Goal: Information Seeking & Learning: Learn about a topic

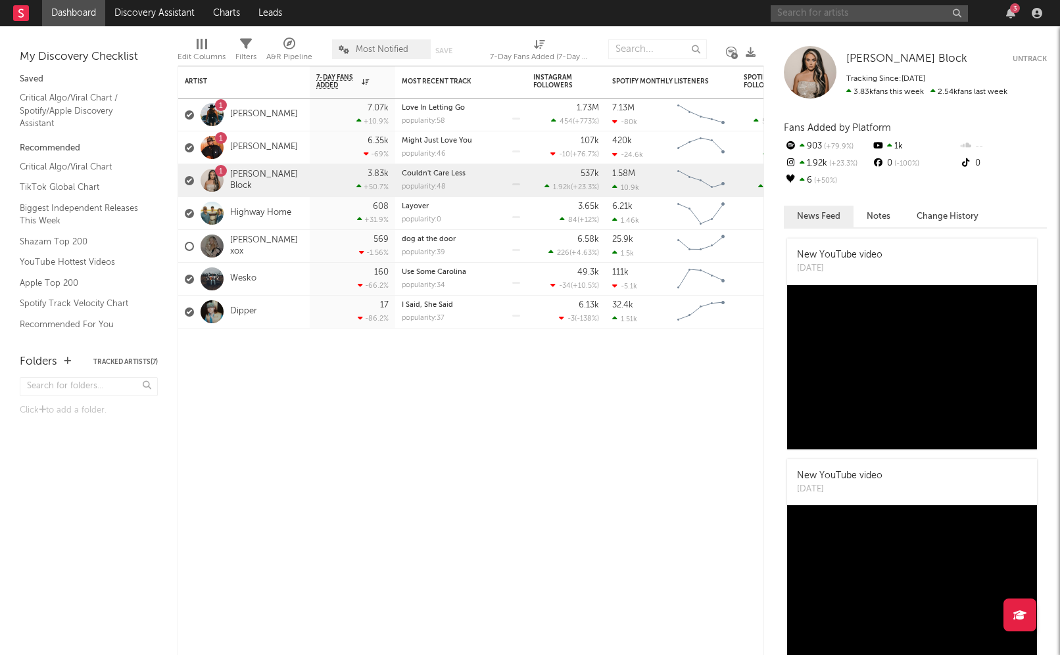
click at [805, 12] on input "text" at bounding box center [868, 13] width 197 height 16
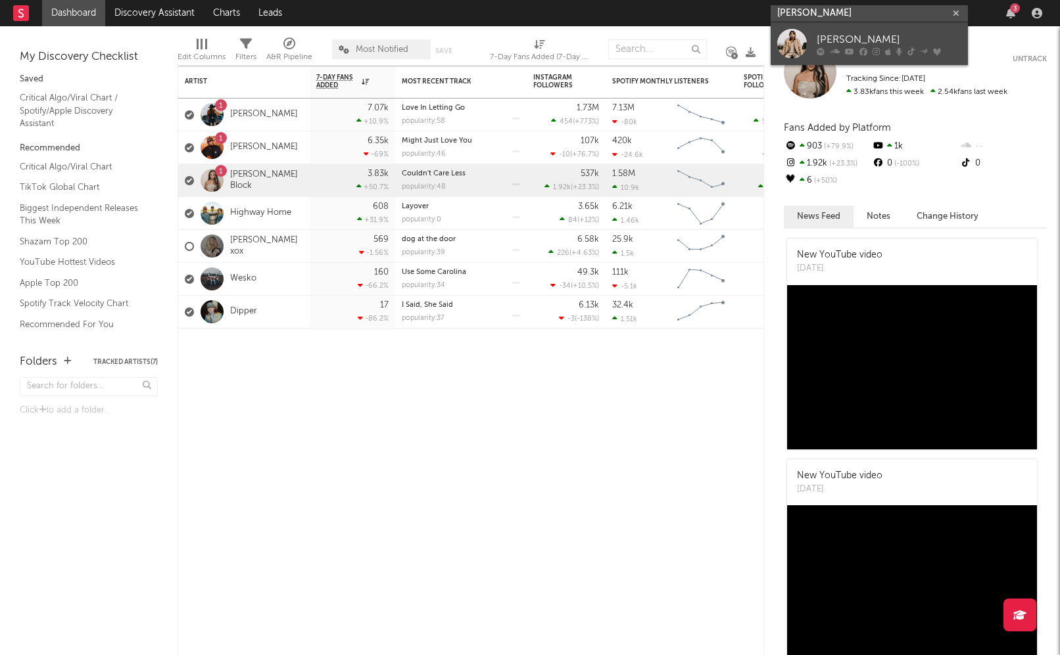
type input "[PERSON_NAME]"
click at [845, 38] on div "[PERSON_NAME]" at bounding box center [888, 40] width 145 height 16
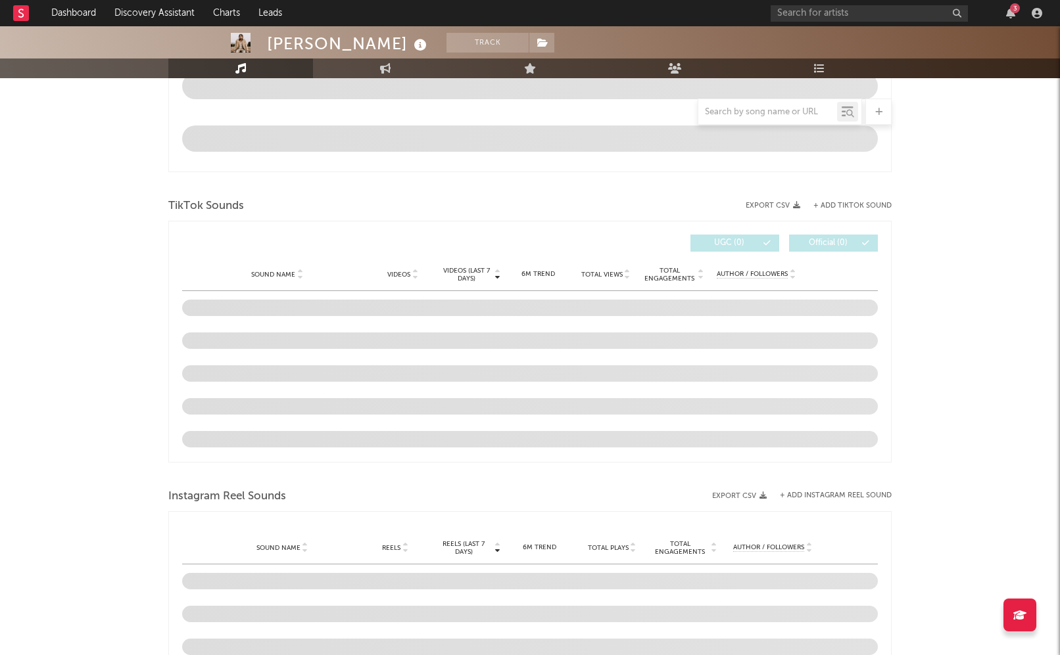
select select "6m"
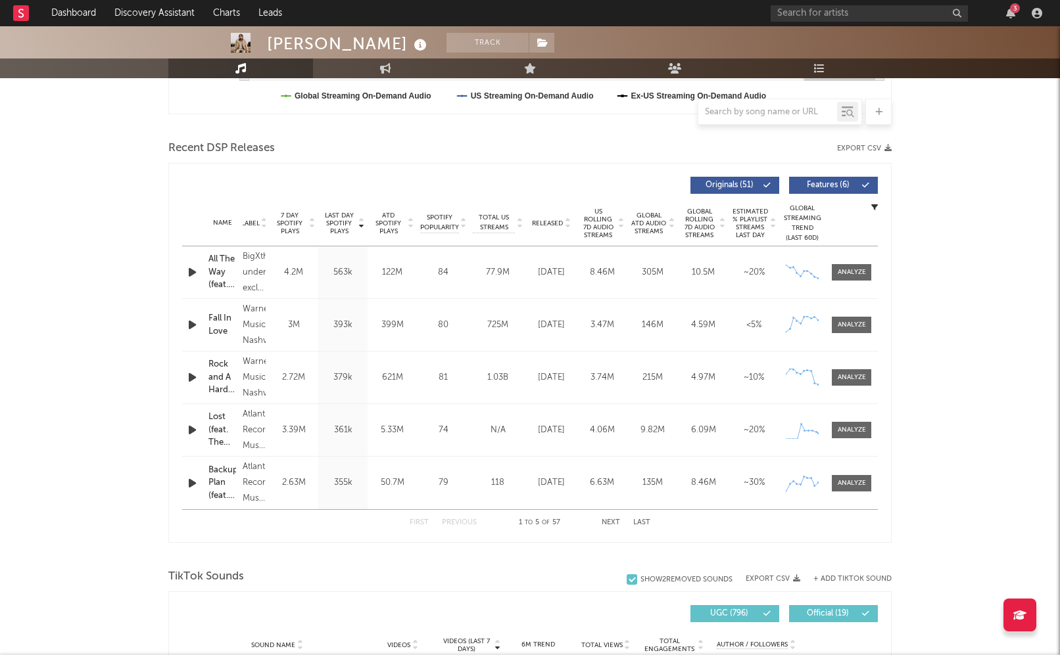
scroll to position [410, 0]
click at [847, 484] on div at bounding box center [851, 483] width 28 height 10
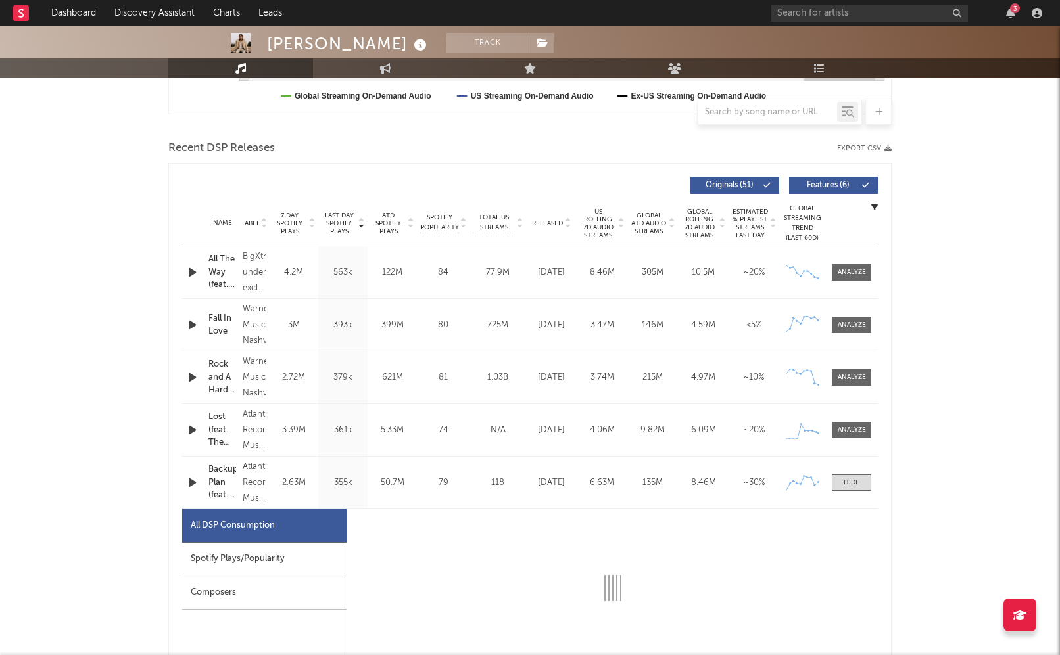
select select "1w"
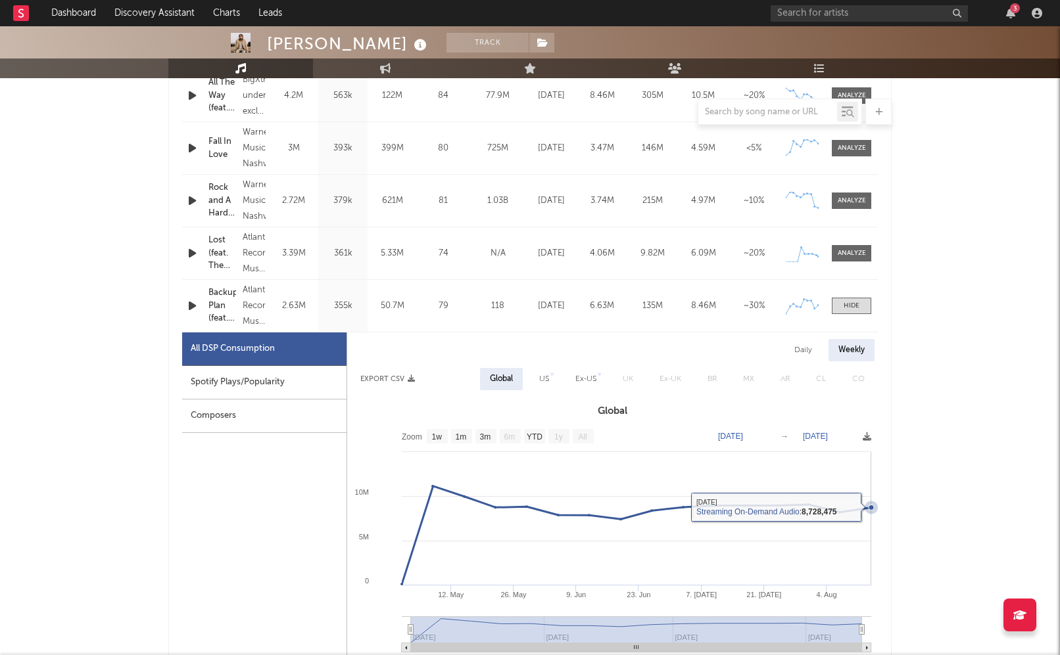
scroll to position [588, 0]
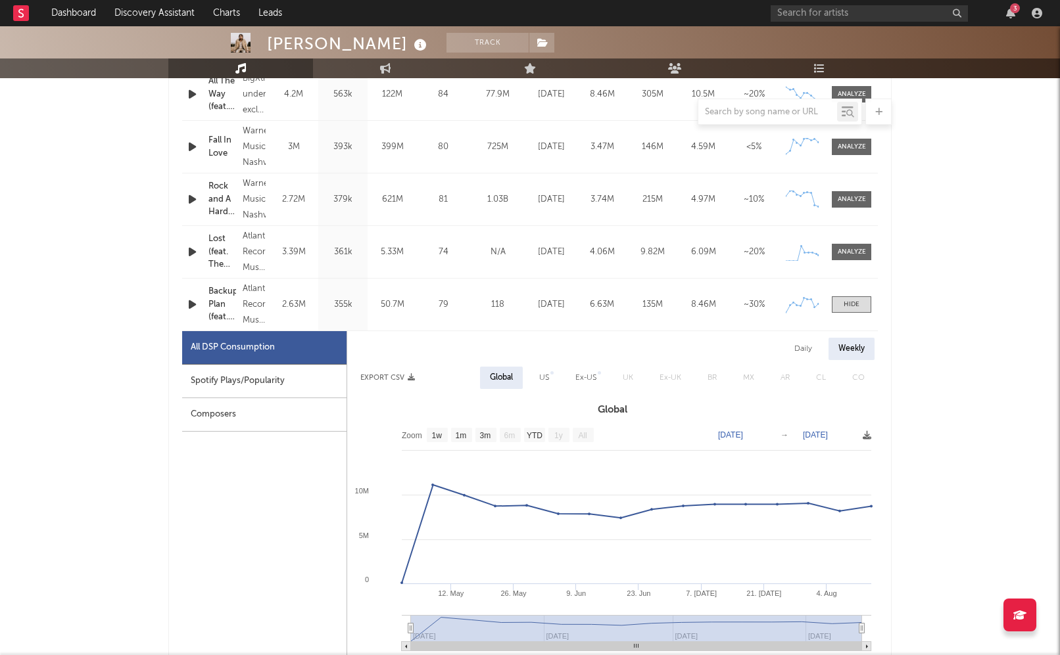
click at [532, 375] on div "US" at bounding box center [544, 378] width 30 height 22
select select "1w"
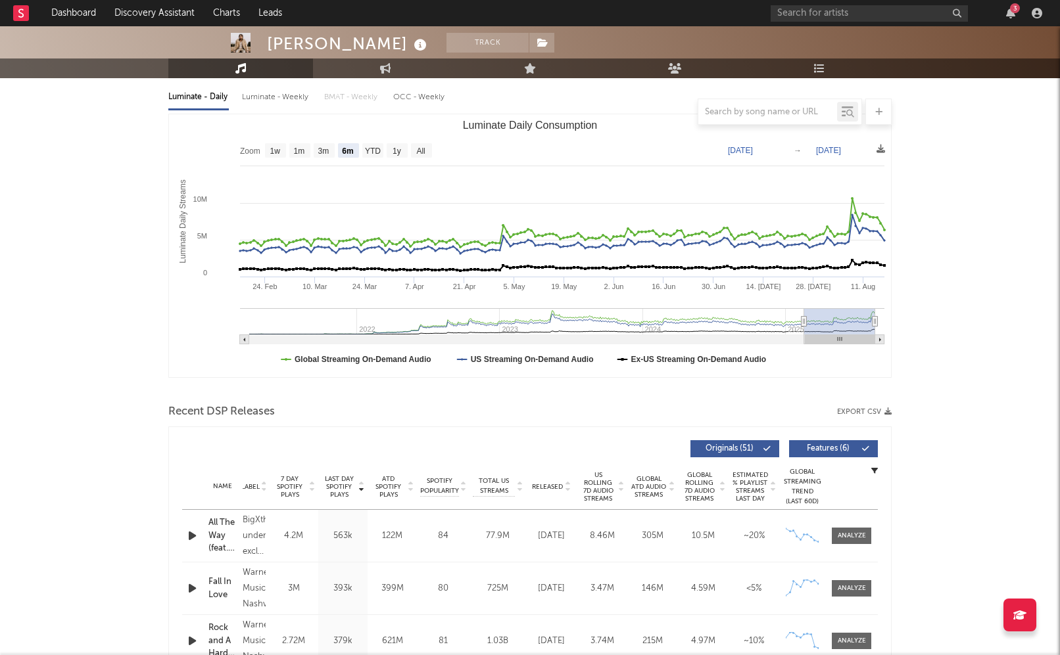
scroll to position [232, 0]
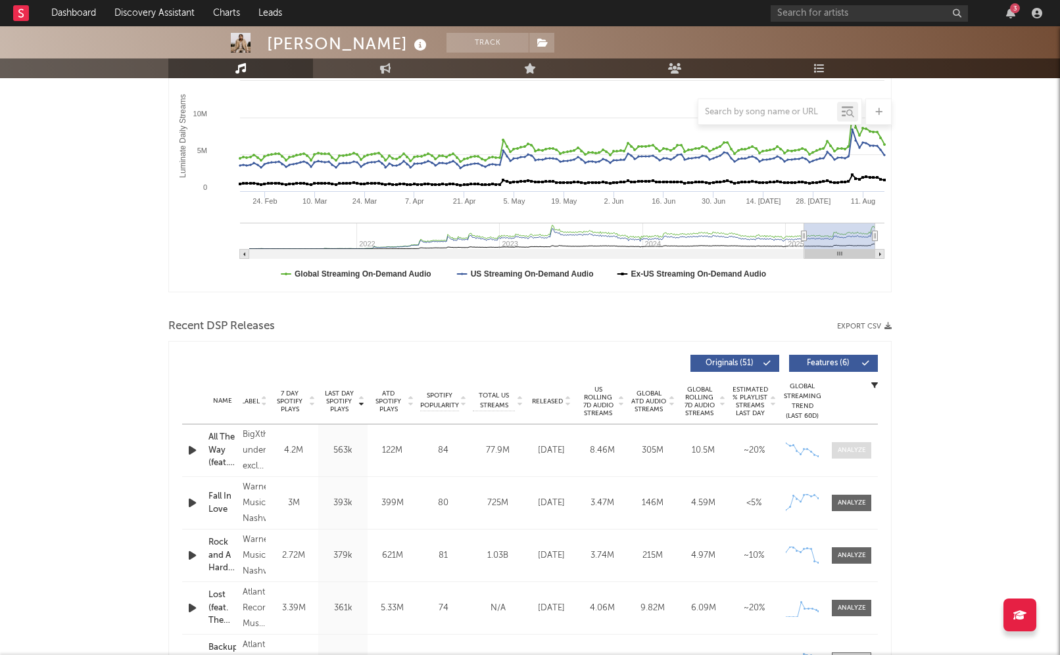
click at [849, 452] on div at bounding box center [851, 451] width 28 height 10
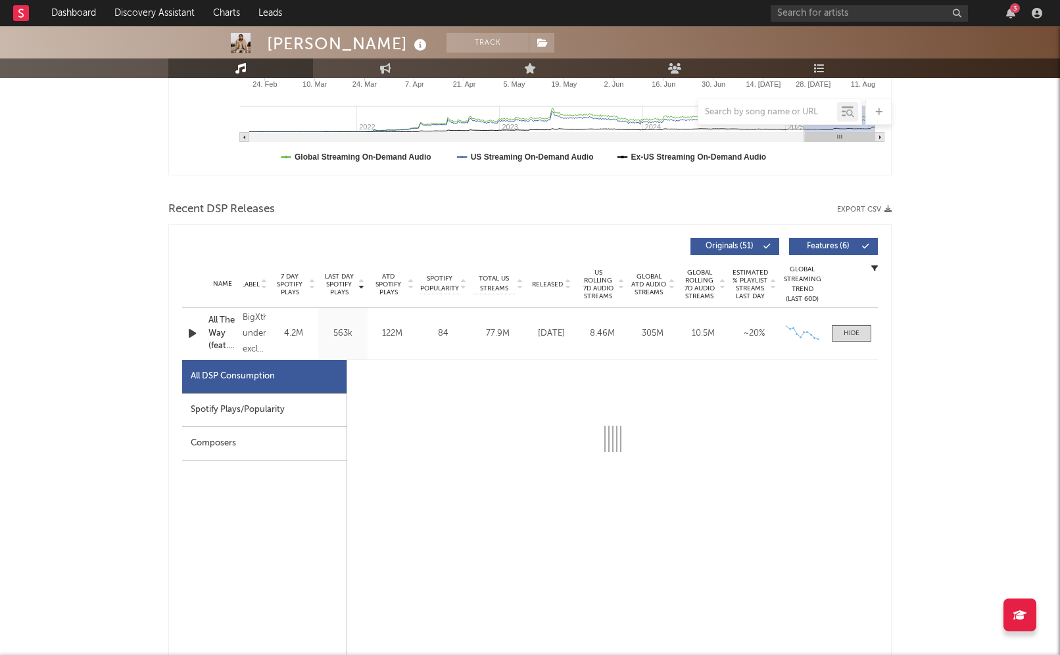
select select "1w"
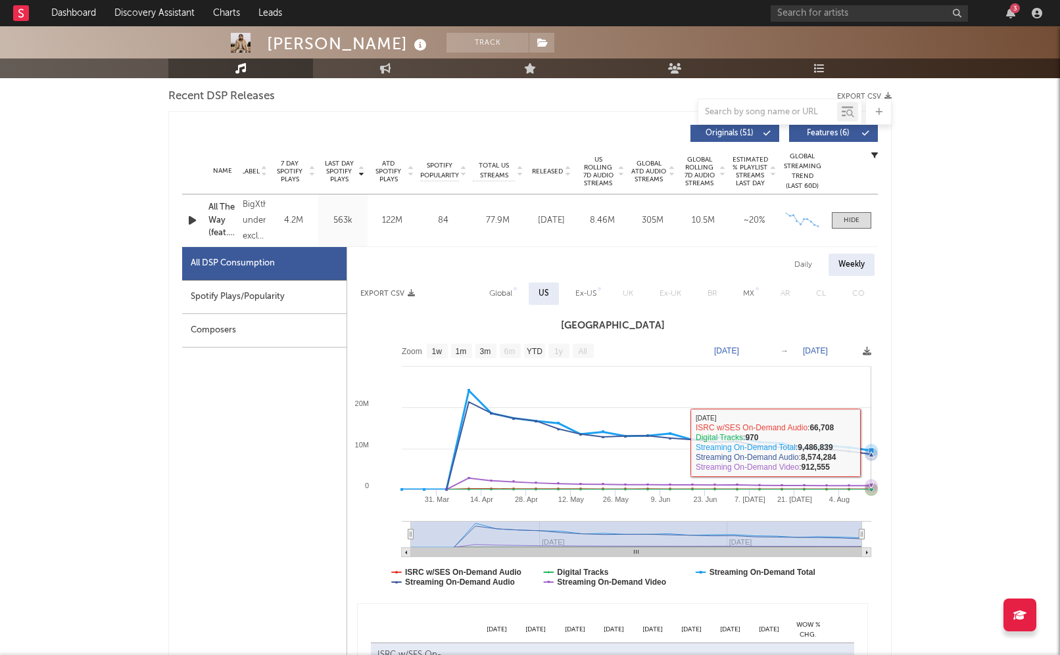
scroll to position [338, 0]
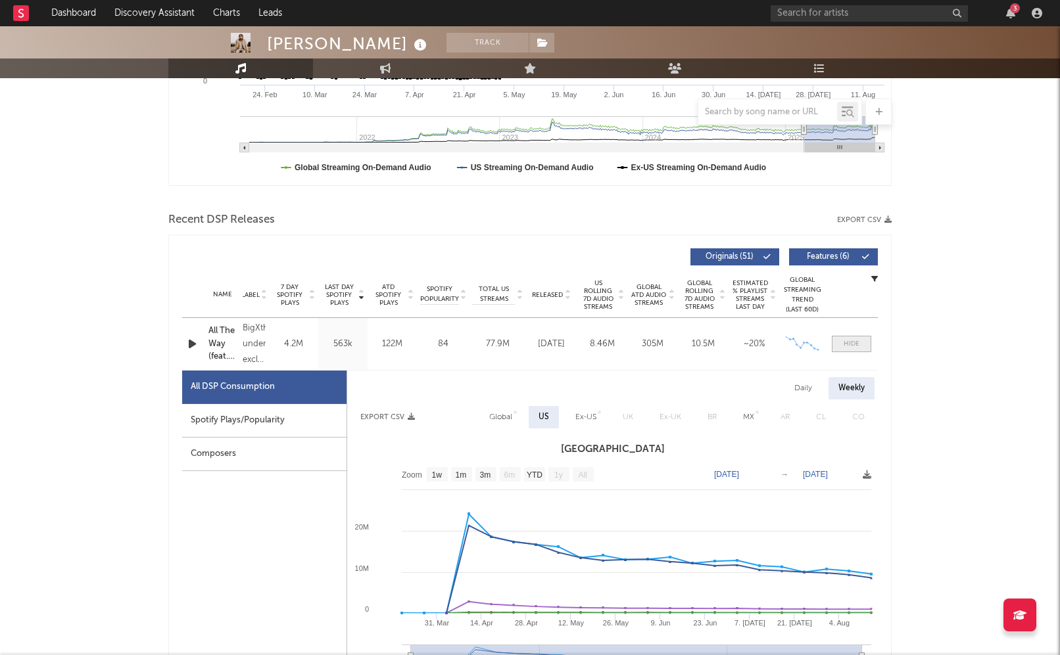
click at [845, 344] on div at bounding box center [851, 344] width 16 height 10
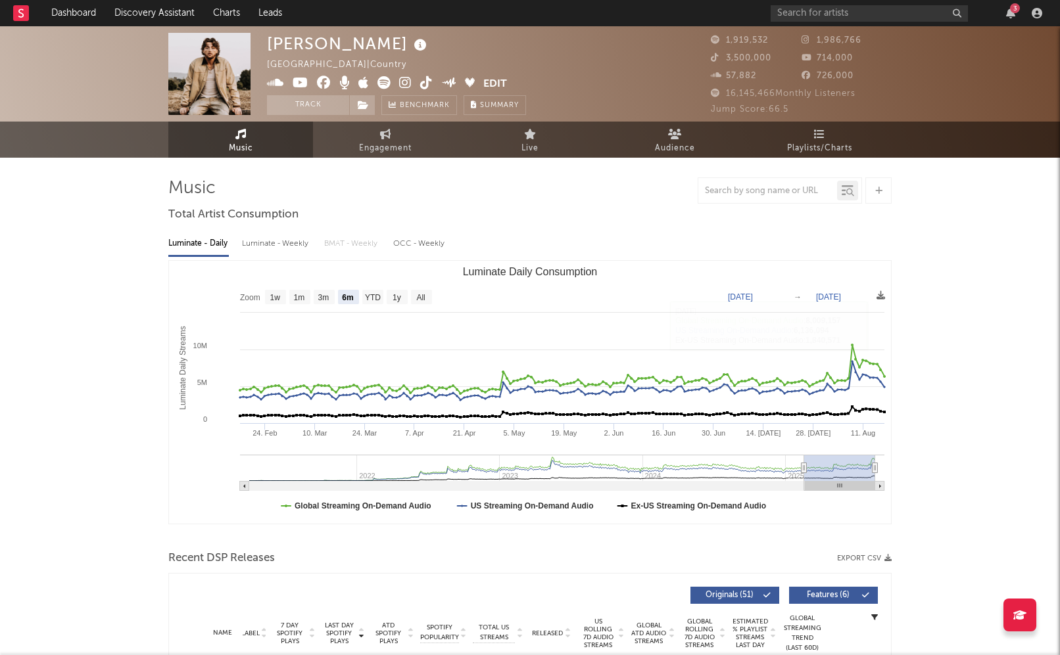
scroll to position [1, 0]
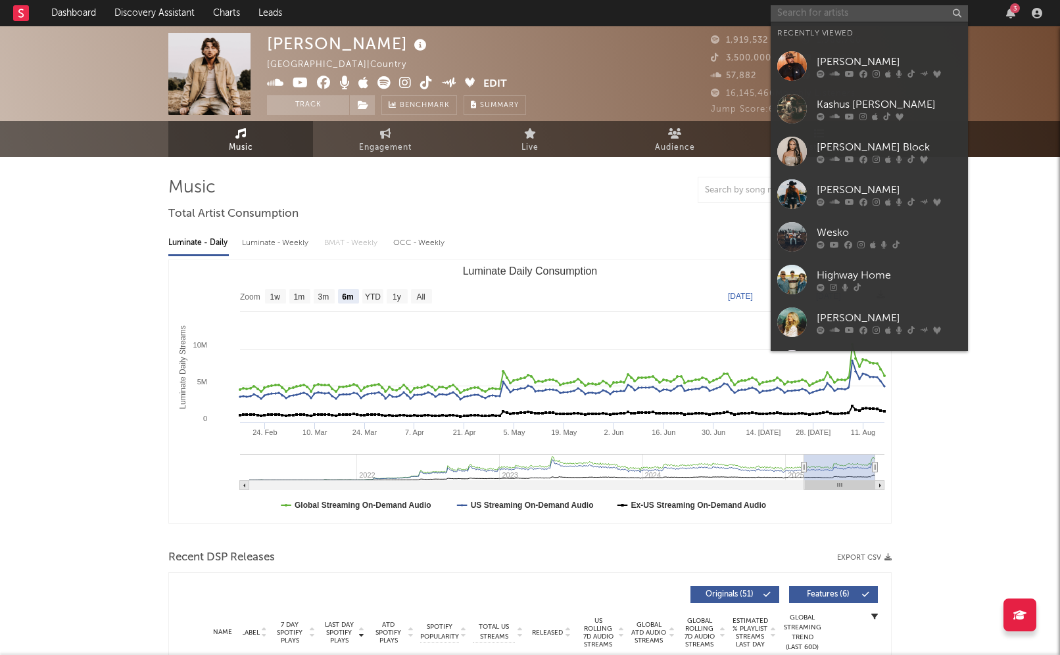
click at [803, 15] on input "text" at bounding box center [868, 13] width 197 height 16
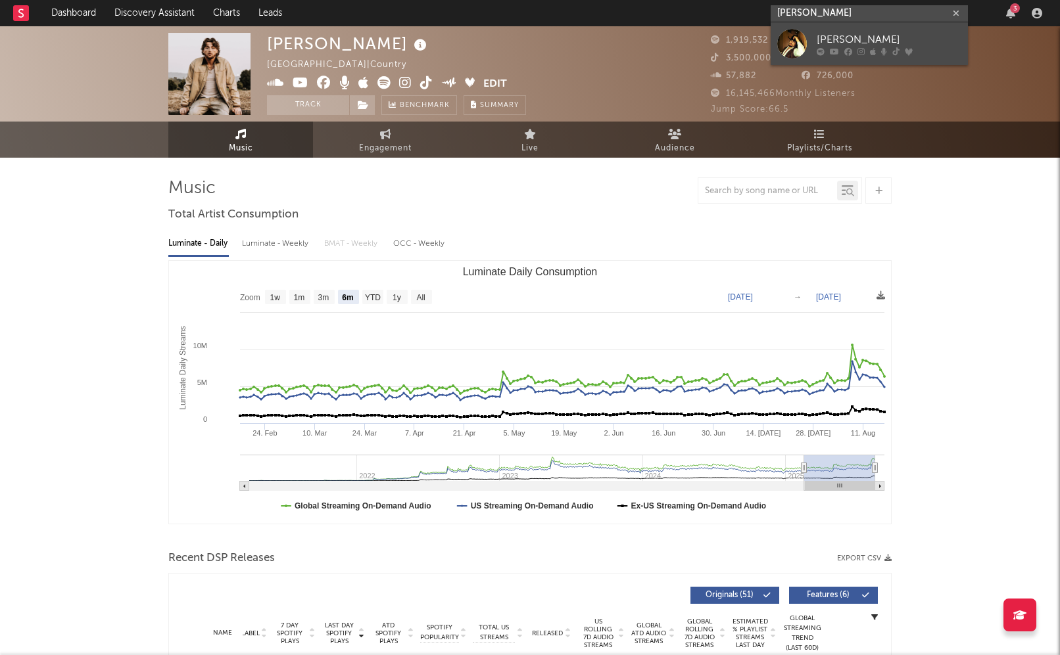
type input "[PERSON_NAME]"
click at [927, 36] on div "[PERSON_NAME]" at bounding box center [888, 40] width 145 height 16
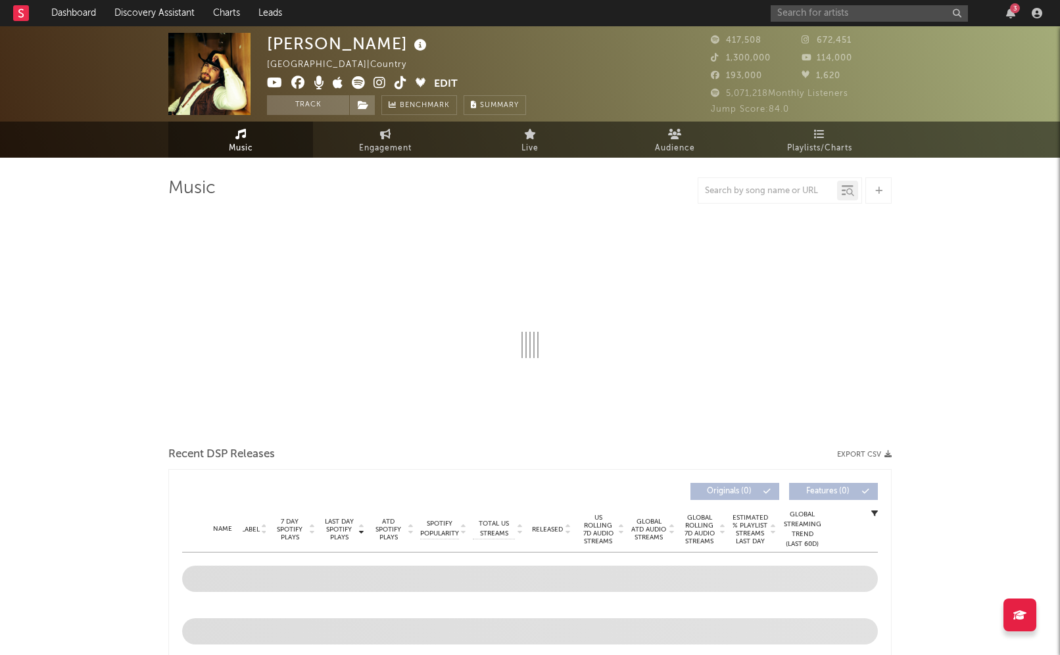
select select "6m"
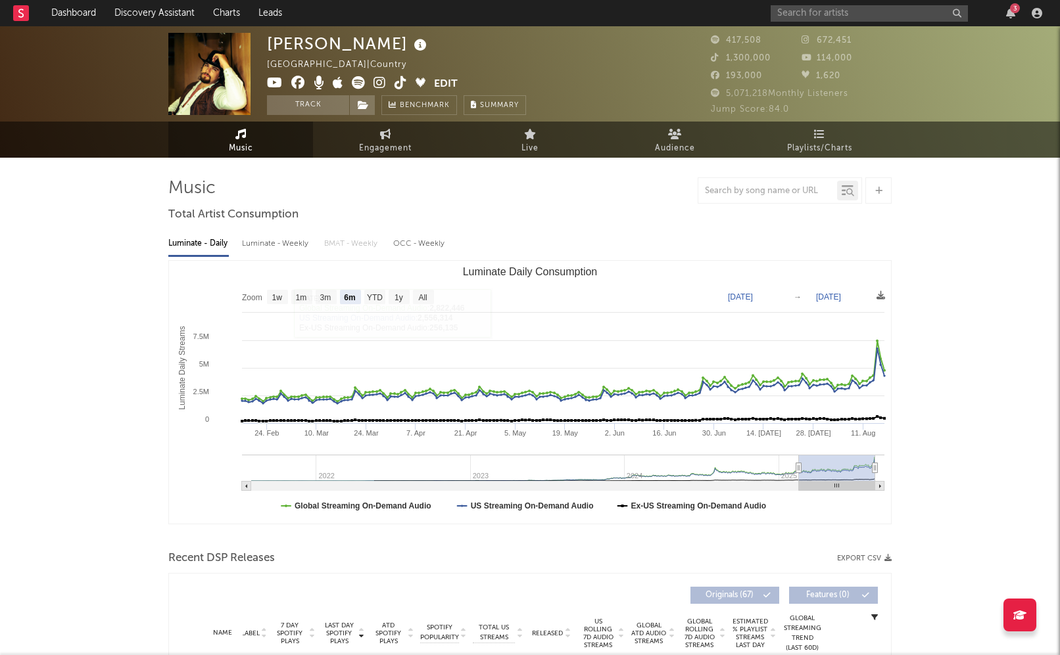
click at [278, 240] on div "Luminate - Weekly" at bounding box center [276, 244] width 69 height 22
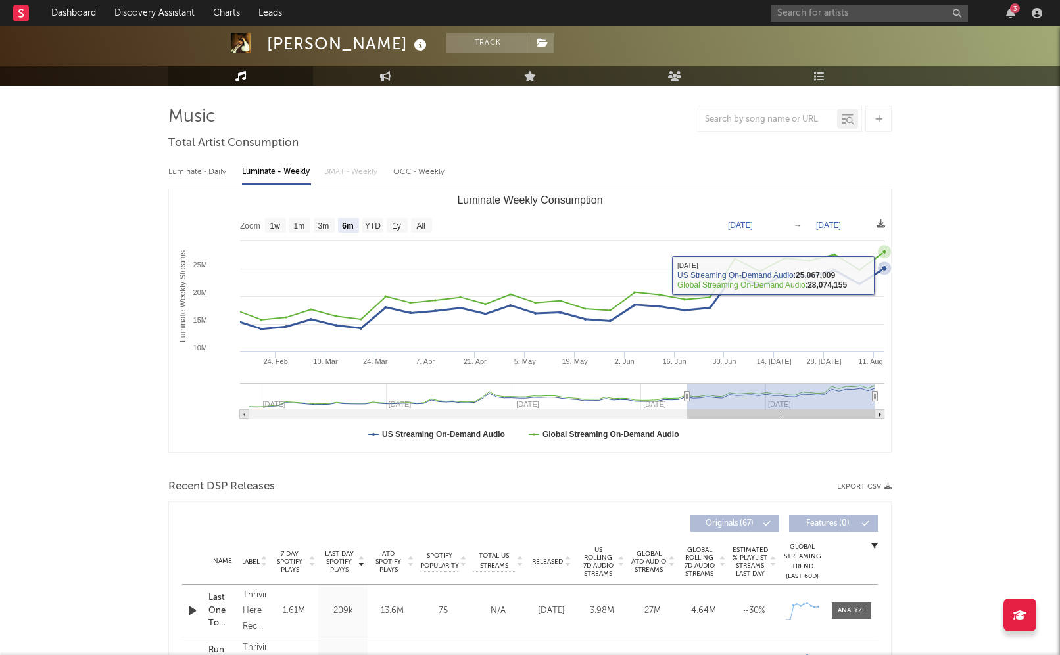
scroll to position [71, 0]
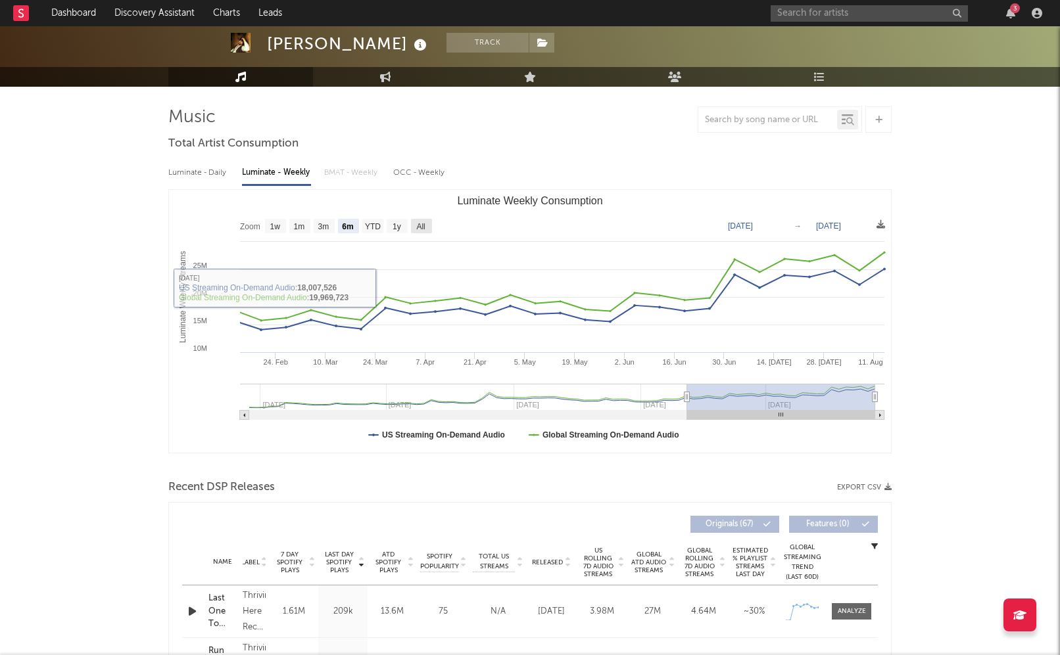
click at [421, 221] on rect "Luminate Weekly Consumption" at bounding box center [421, 226] width 21 height 14
select select "All"
type input "[DATE]"
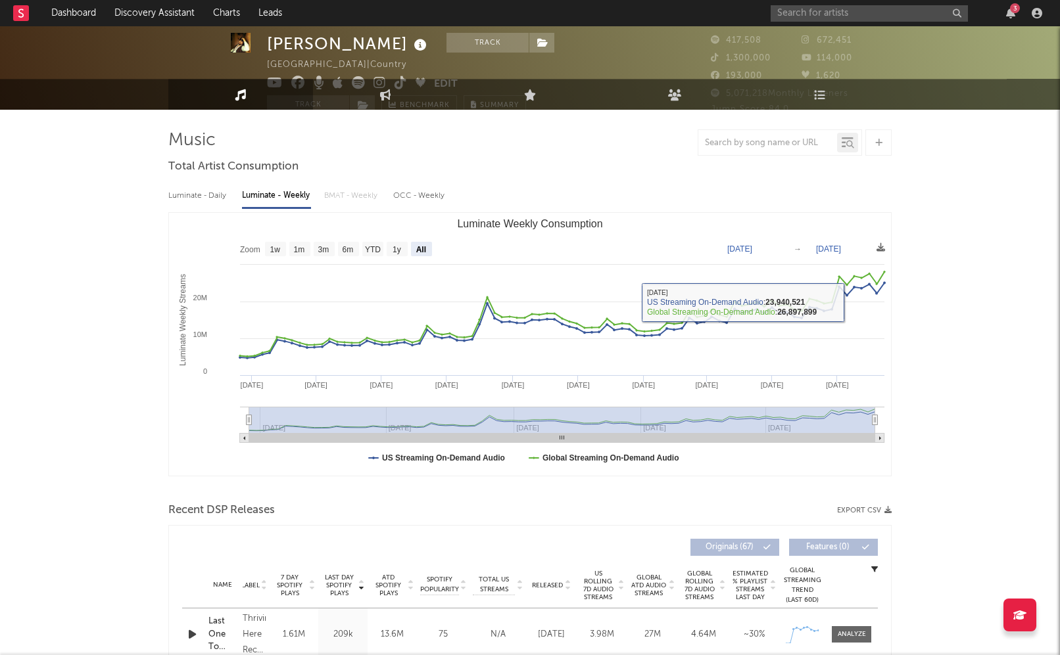
scroll to position [0, 0]
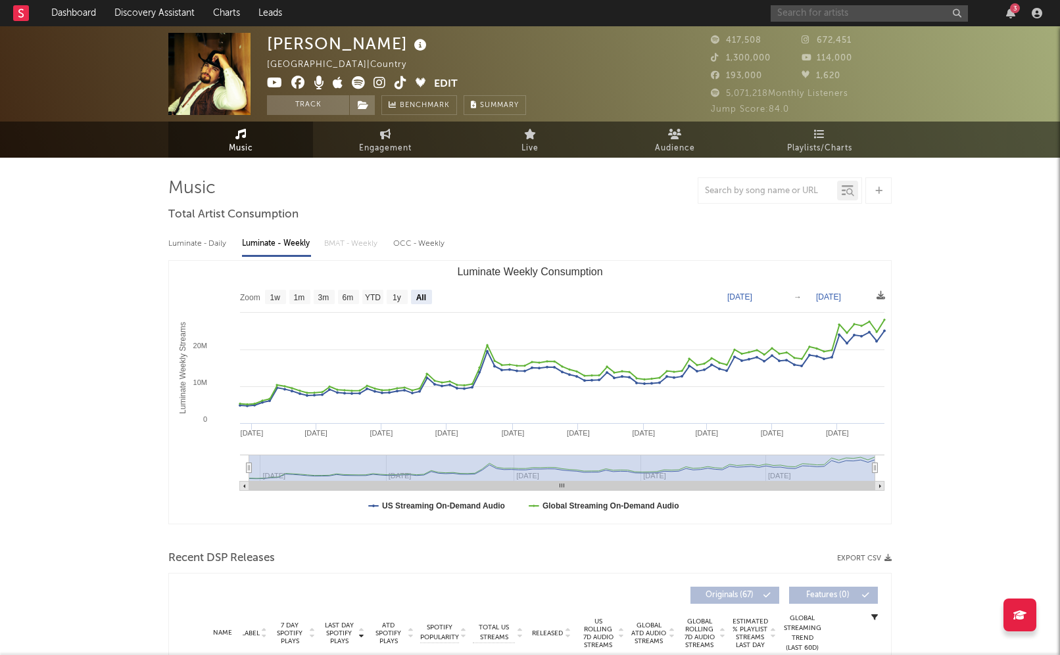
click at [843, 16] on input "text" at bounding box center [868, 13] width 197 height 16
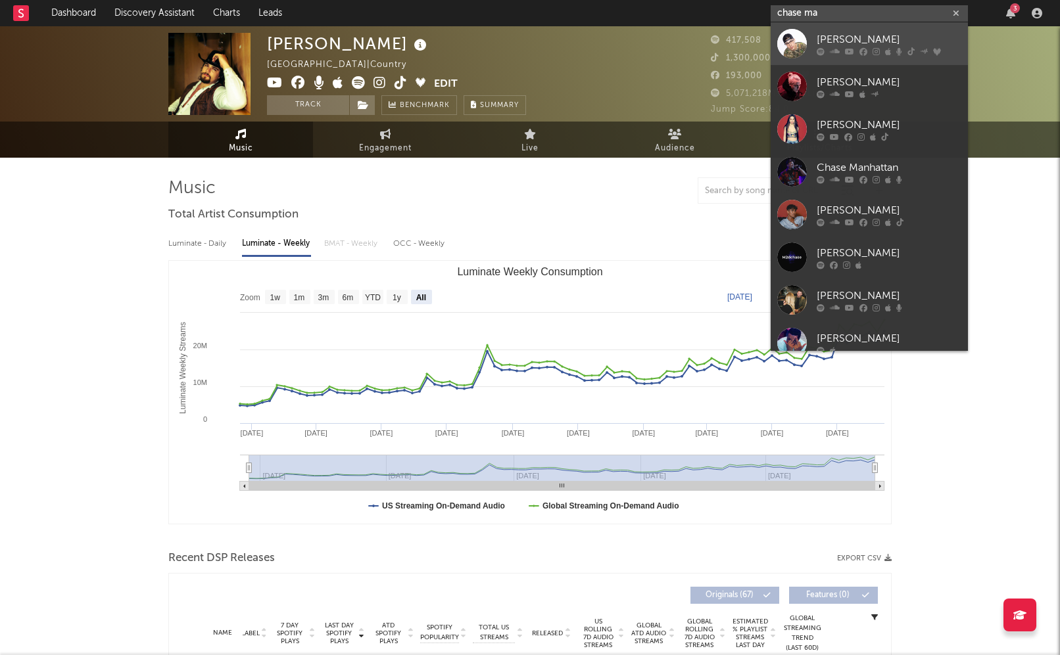
type input "chase ma"
click at [879, 37] on div "[PERSON_NAME]" at bounding box center [888, 40] width 145 height 16
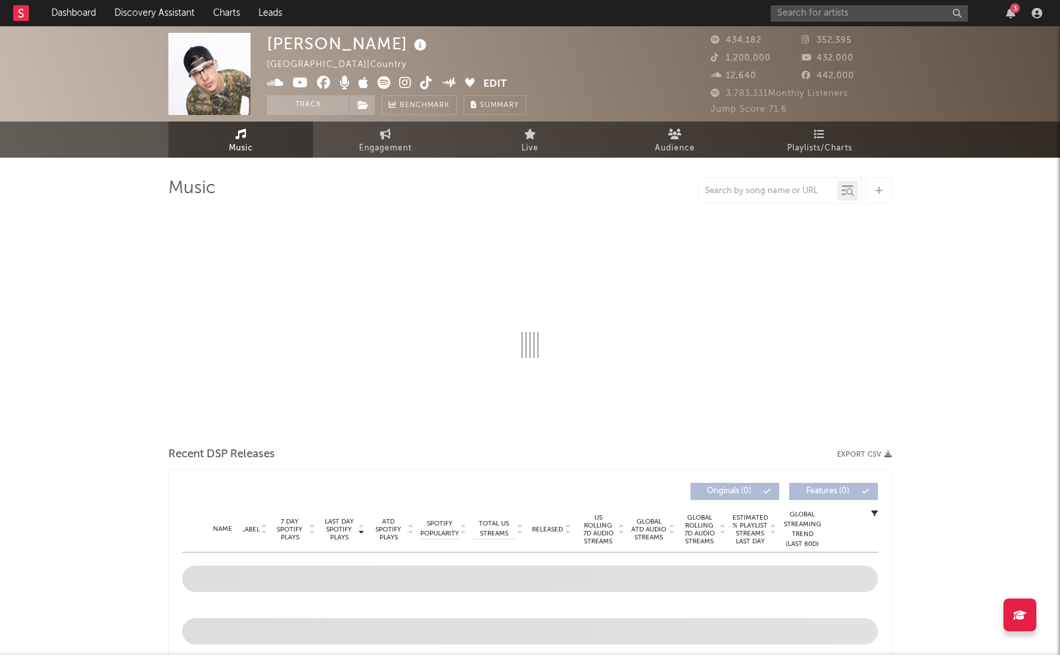
select select "6m"
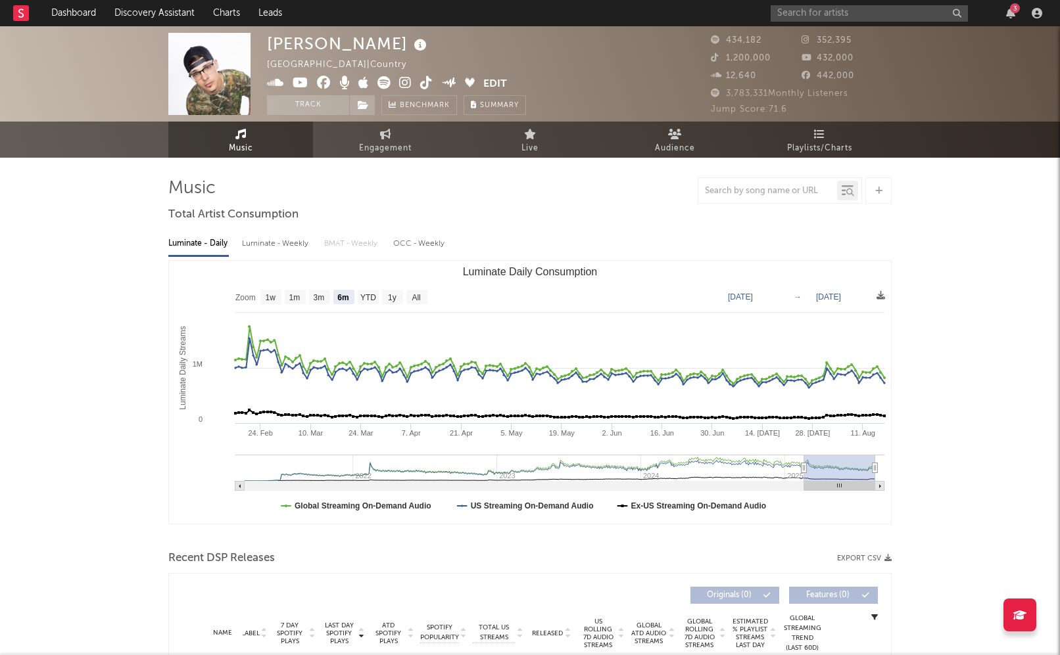
drag, startPoint x: 291, startPoint y: 243, endPoint x: 315, endPoint y: 252, distance: 26.0
click at [291, 243] on div "Luminate - Weekly" at bounding box center [276, 244] width 69 height 22
select select "6m"
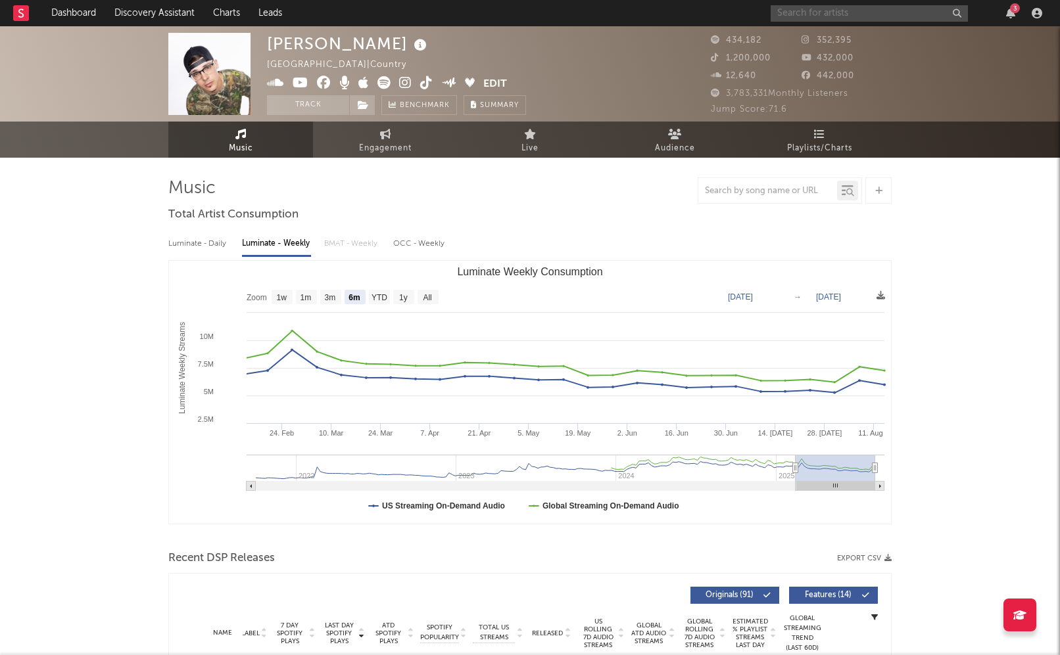
click at [866, 13] on input "text" at bounding box center [868, 13] width 197 height 16
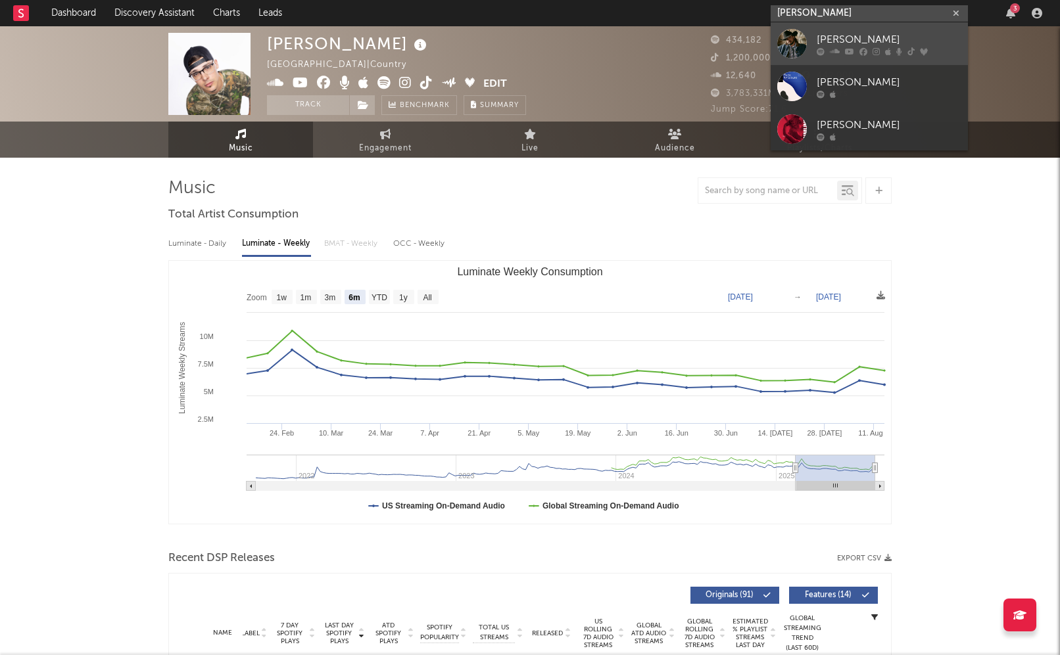
type input "[PERSON_NAME]"
click at [900, 33] on div "[PERSON_NAME]" at bounding box center [888, 40] width 145 height 16
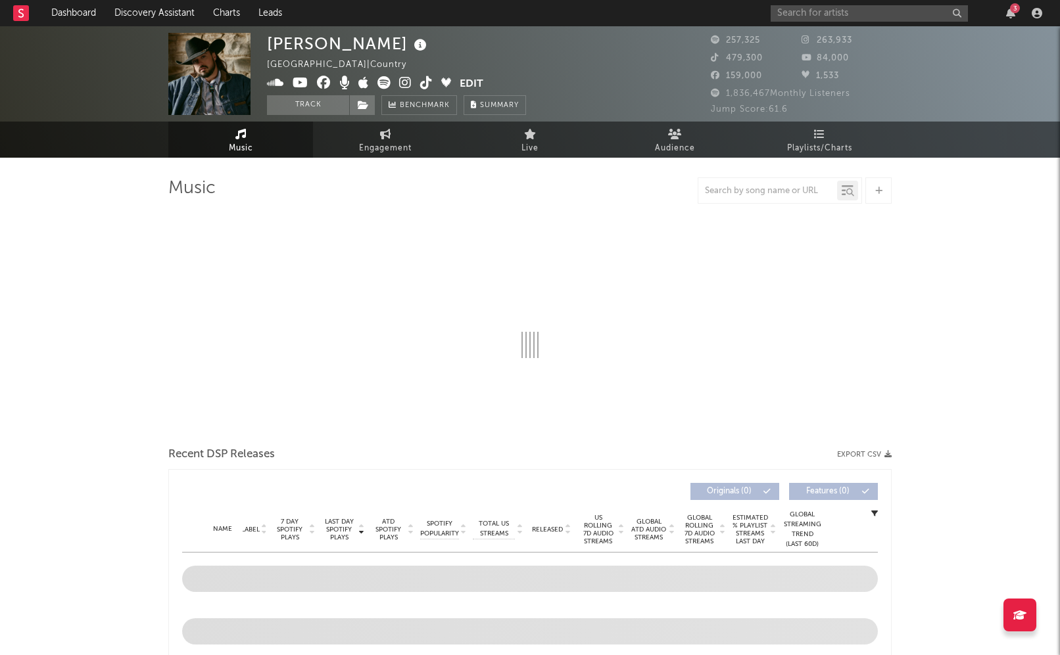
select select "6m"
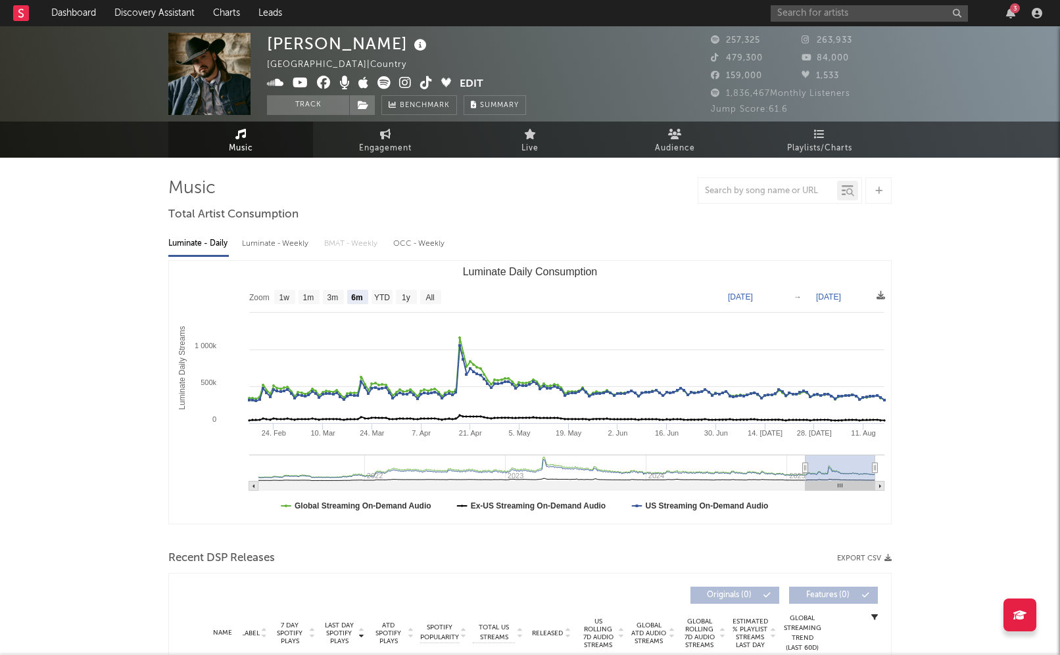
click at [277, 247] on div "Luminate - Weekly" at bounding box center [276, 244] width 69 height 22
select select "6m"
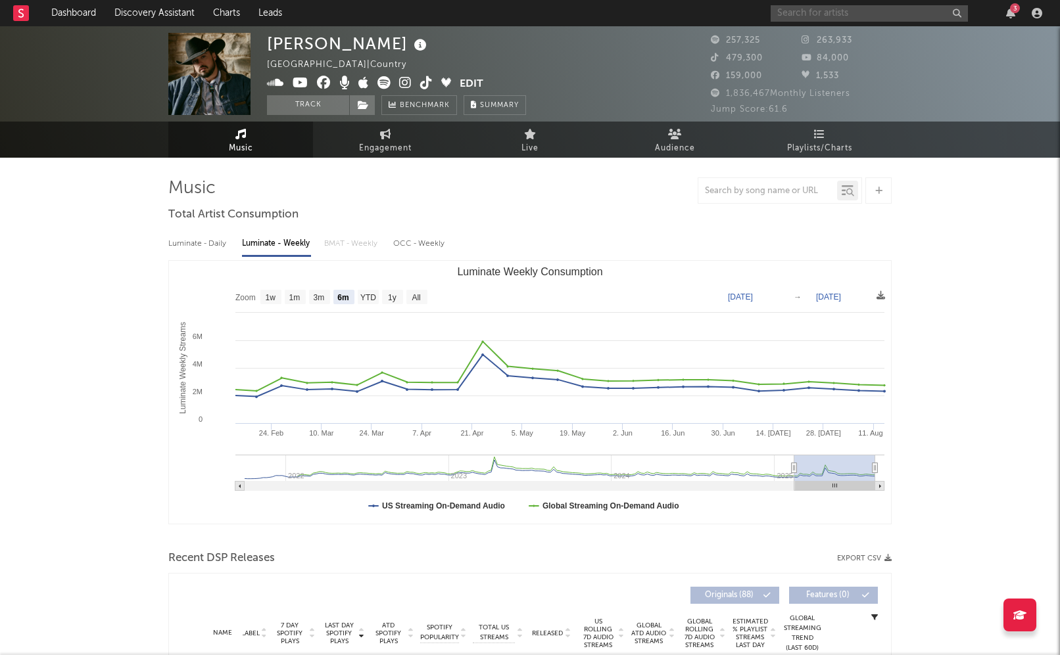
click at [841, 12] on input "text" at bounding box center [868, 13] width 197 height 16
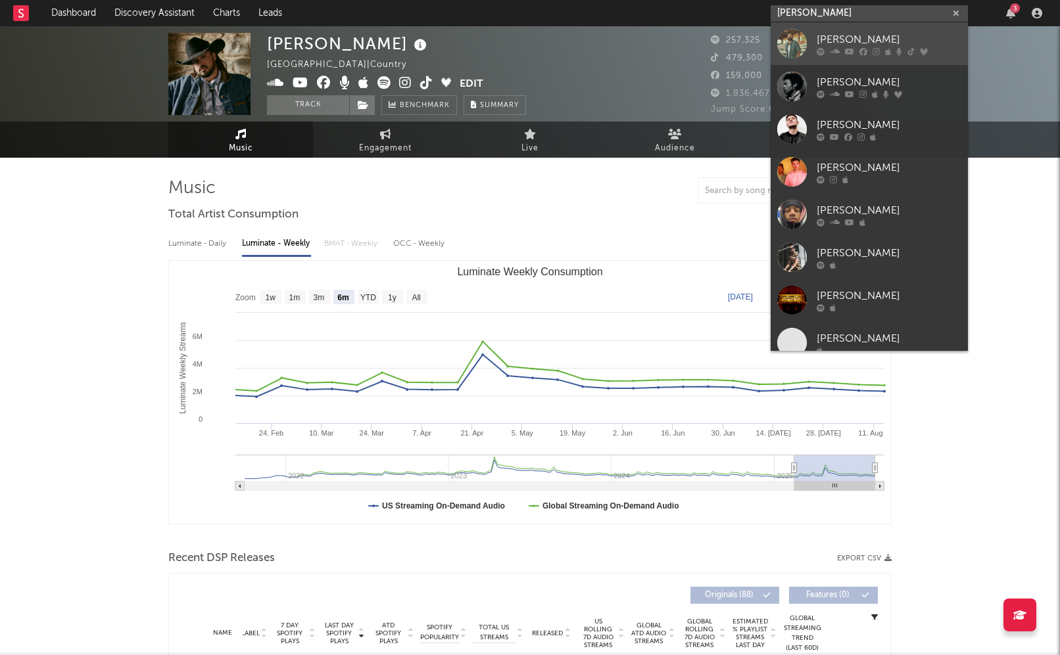
type input "[PERSON_NAME]"
click at [887, 34] on div "[PERSON_NAME]" at bounding box center [888, 40] width 145 height 16
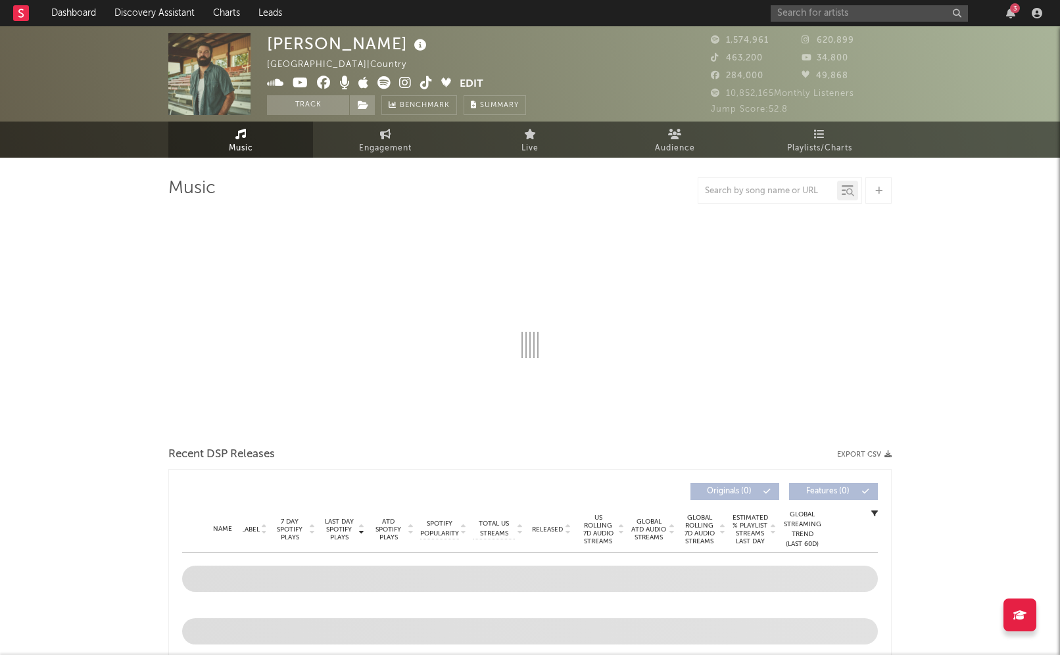
select select "6m"
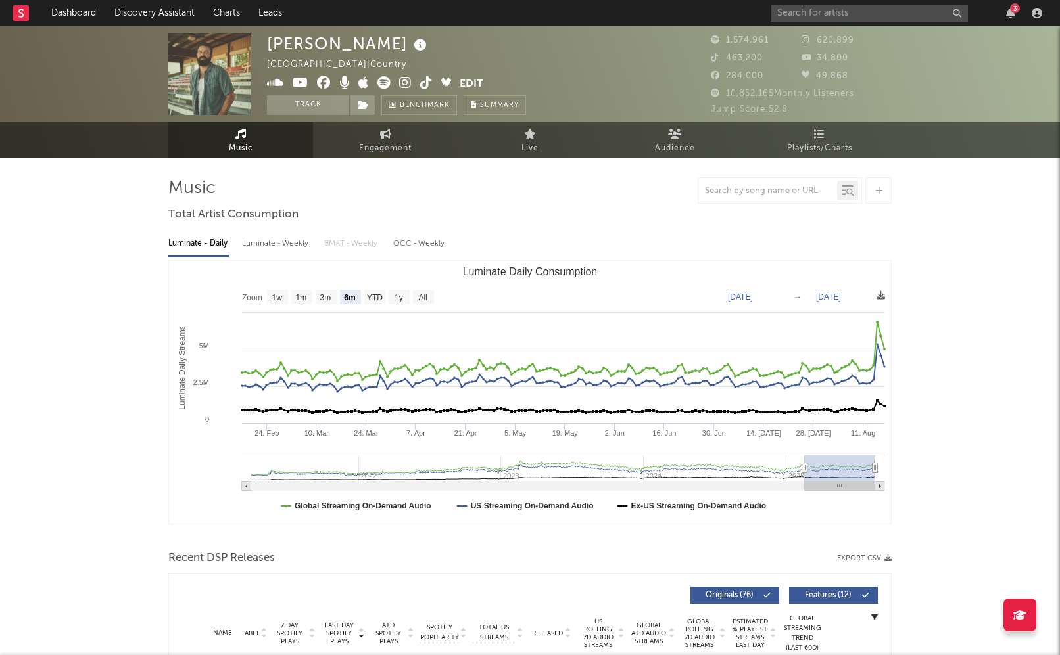
click at [286, 245] on div "Luminate - Weekly" at bounding box center [276, 244] width 69 height 22
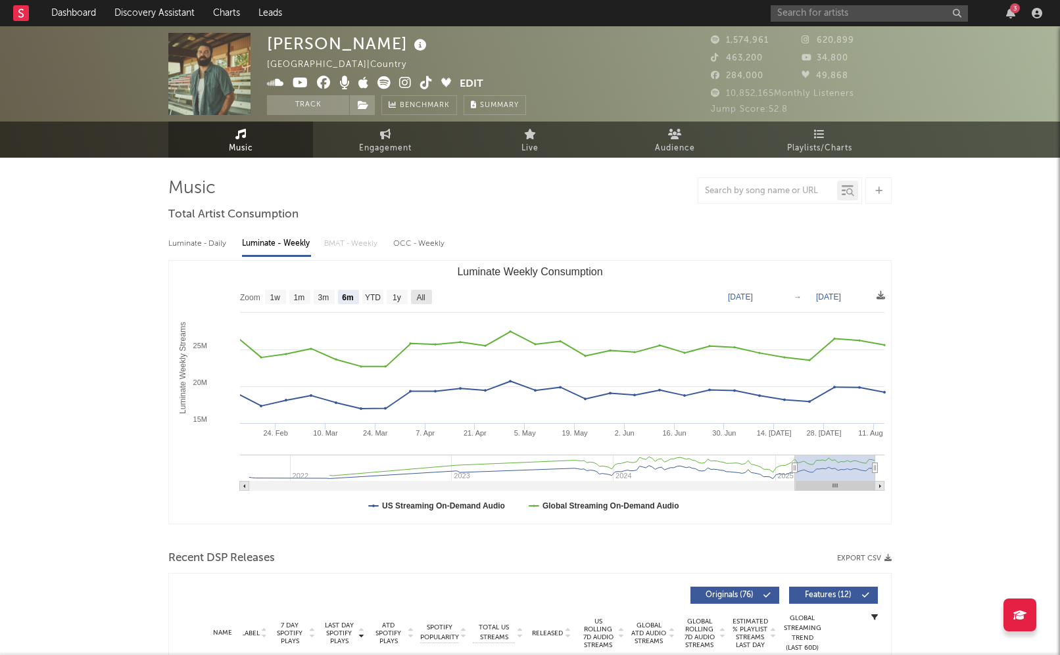
click at [418, 294] on text "All" at bounding box center [420, 297] width 9 height 9
select select "All"
type input "[DATE]"
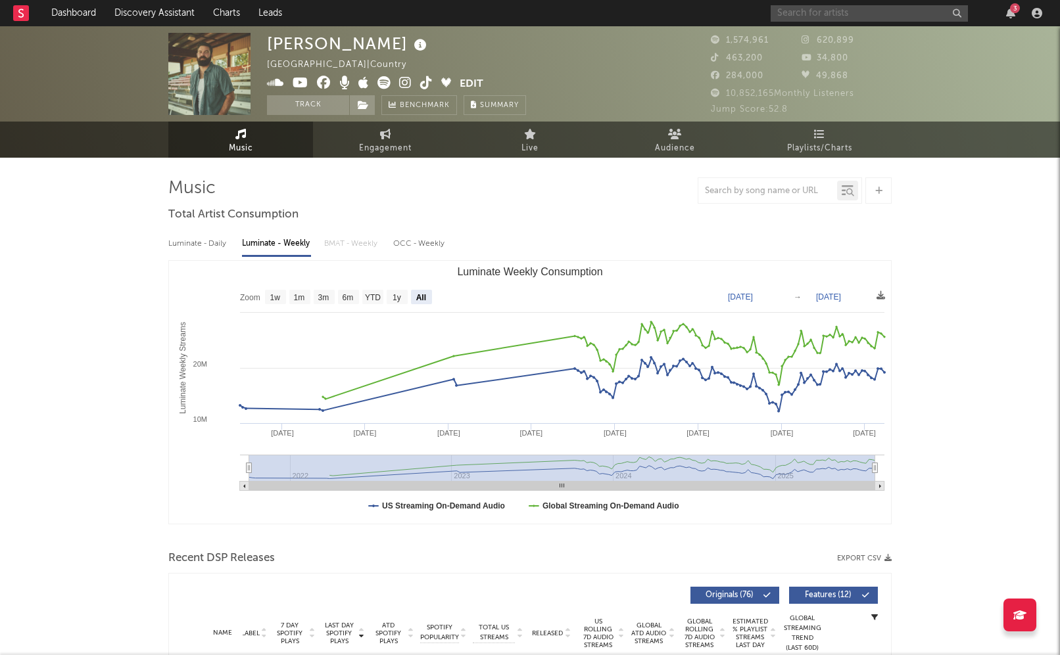
click at [862, 13] on input "text" at bounding box center [868, 13] width 197 height 16
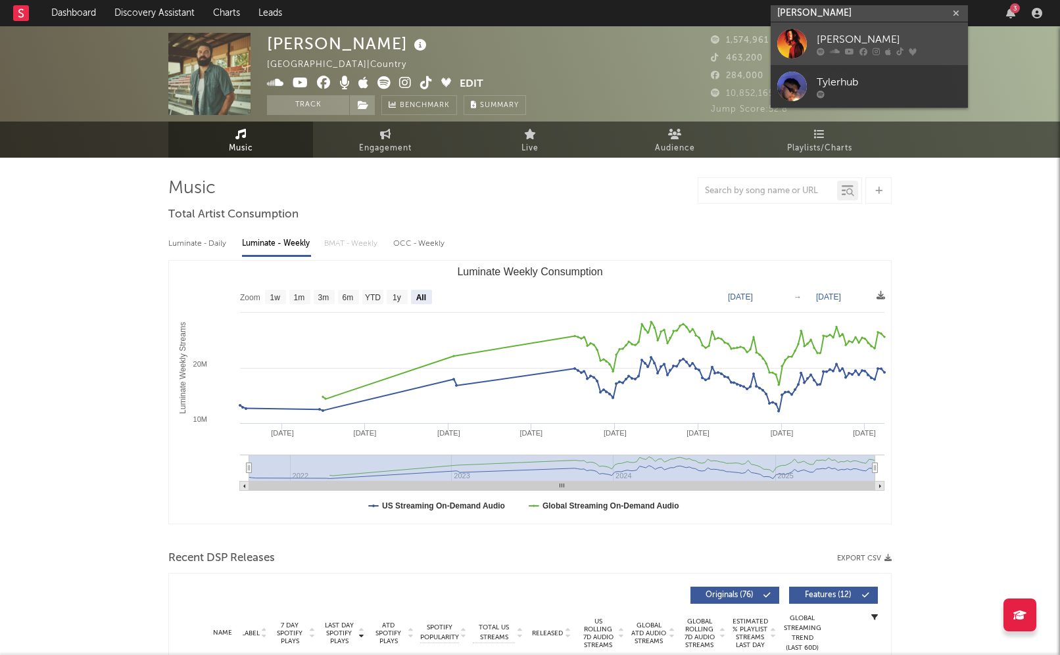
type input "[PERSON_NAME]"
click at [889, 34] on div "[PERSON_NAME]" at bounding box center [888, 40] width 145 height 16
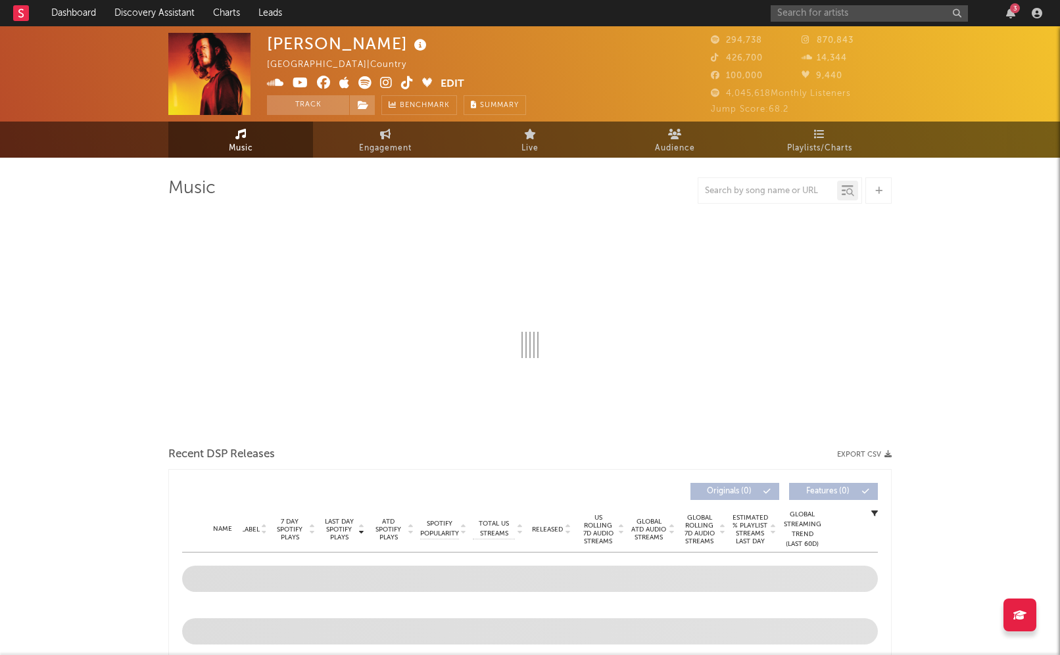
select select "6m"
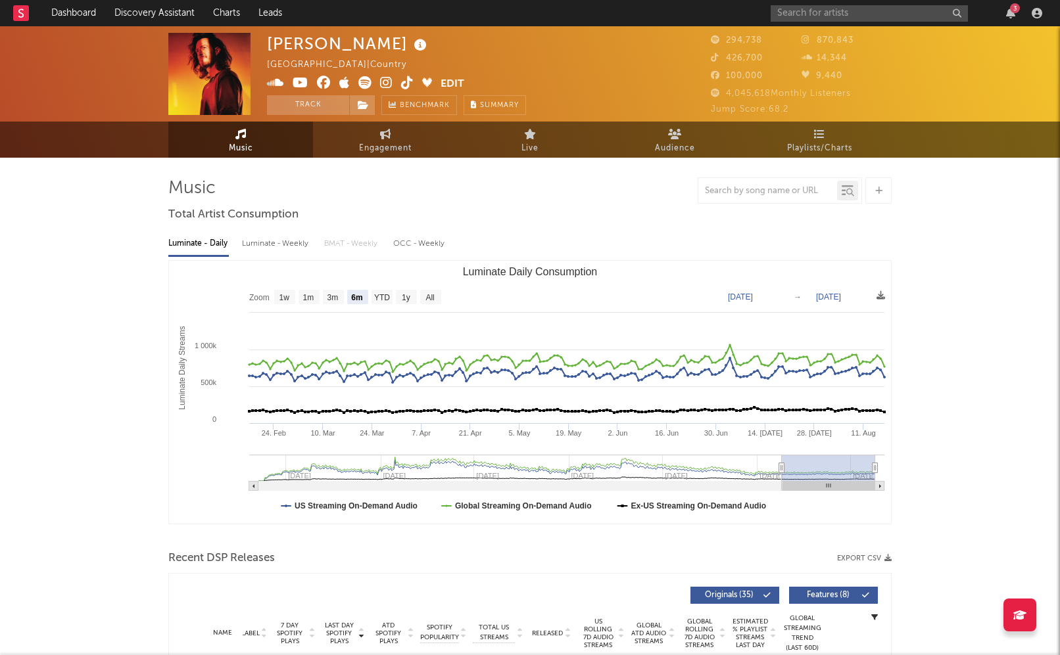
click at [271, 241] on div "Luminate - Weekly" at bounding box center [276, 244] width 69 height 22
select select "6m"
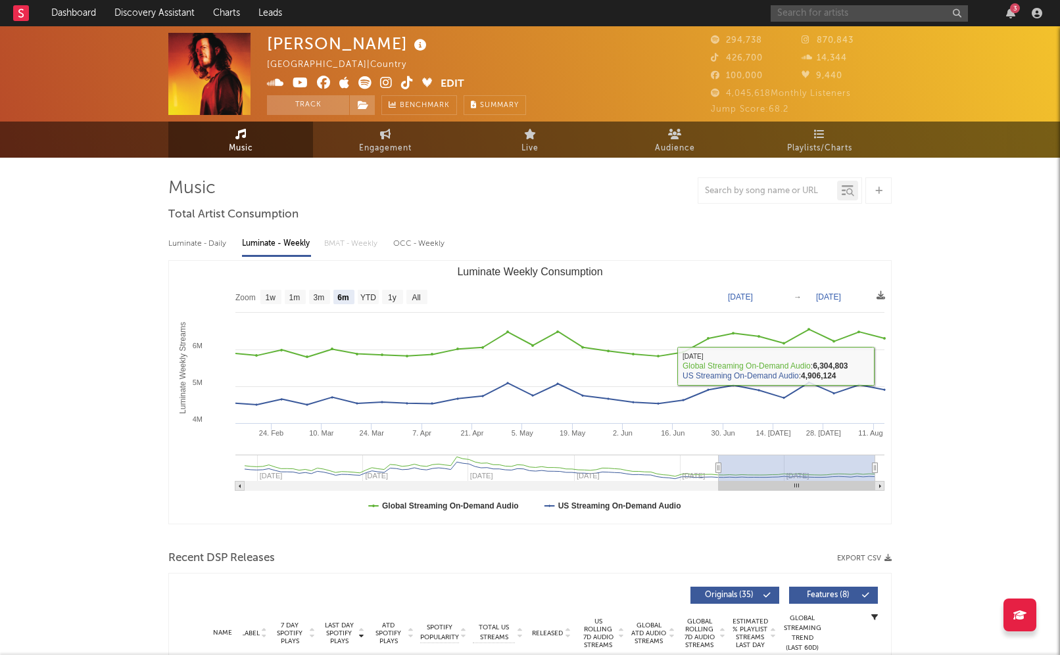
click at [835, 14] on input "text" at bounding box center [868, 13] width 197 height 16
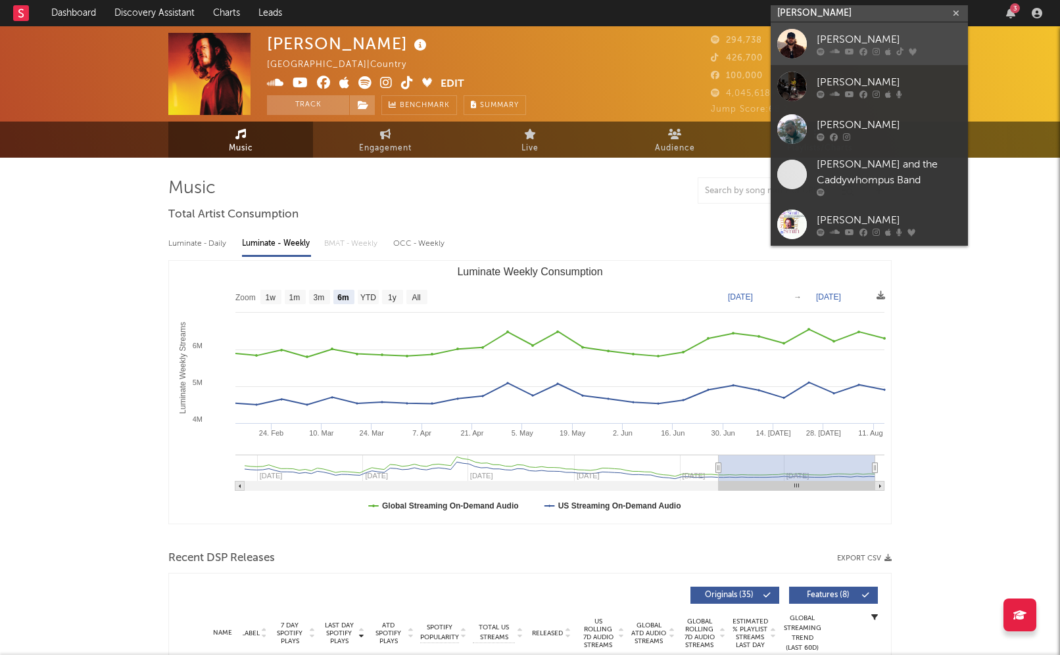
type input "[PERSON_NAME]"
click at [845, 34] on div "[PERSON_NAME]" at bounding box center [888, 40] width 145 height 16
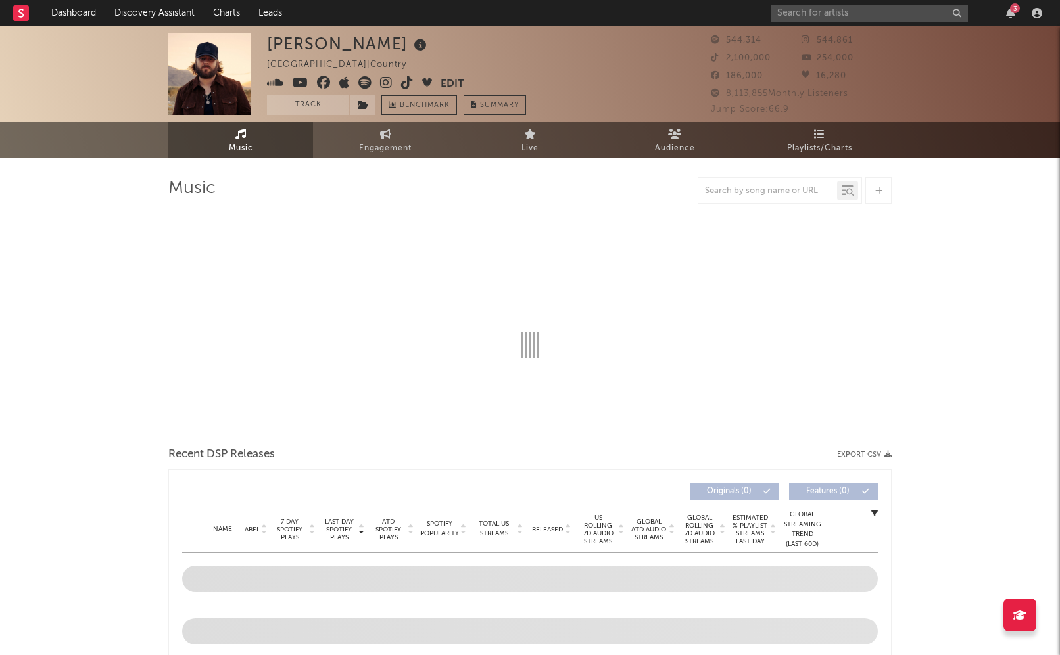
select select "6m"
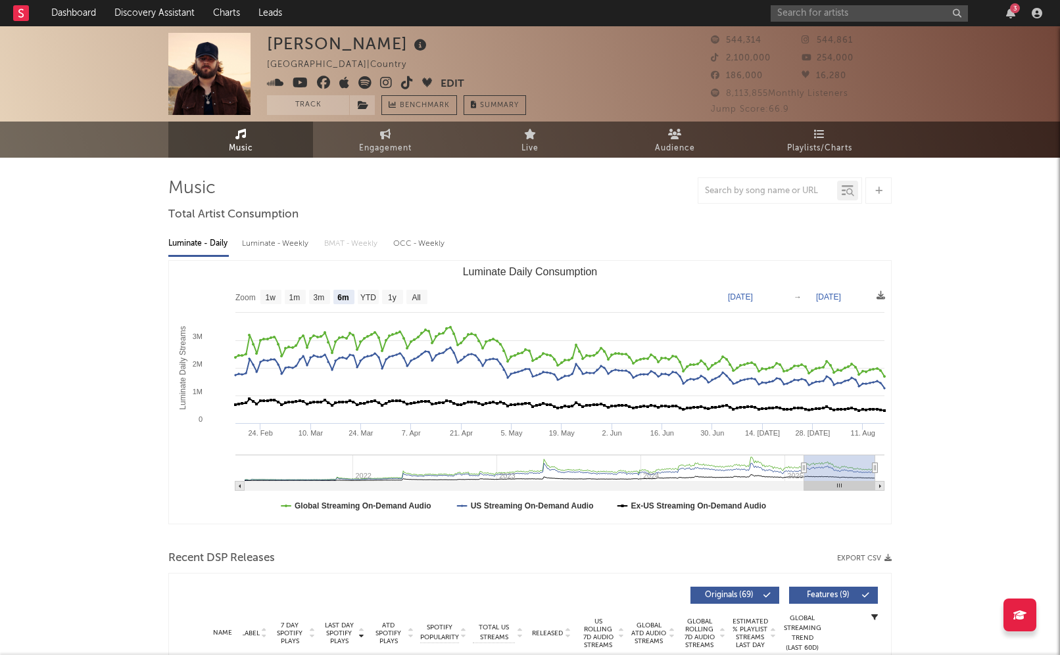
click at [293, 250] on div "Luminate - Weekly" at bounding box center [276, 244] width 69 height 22
select select "6m"
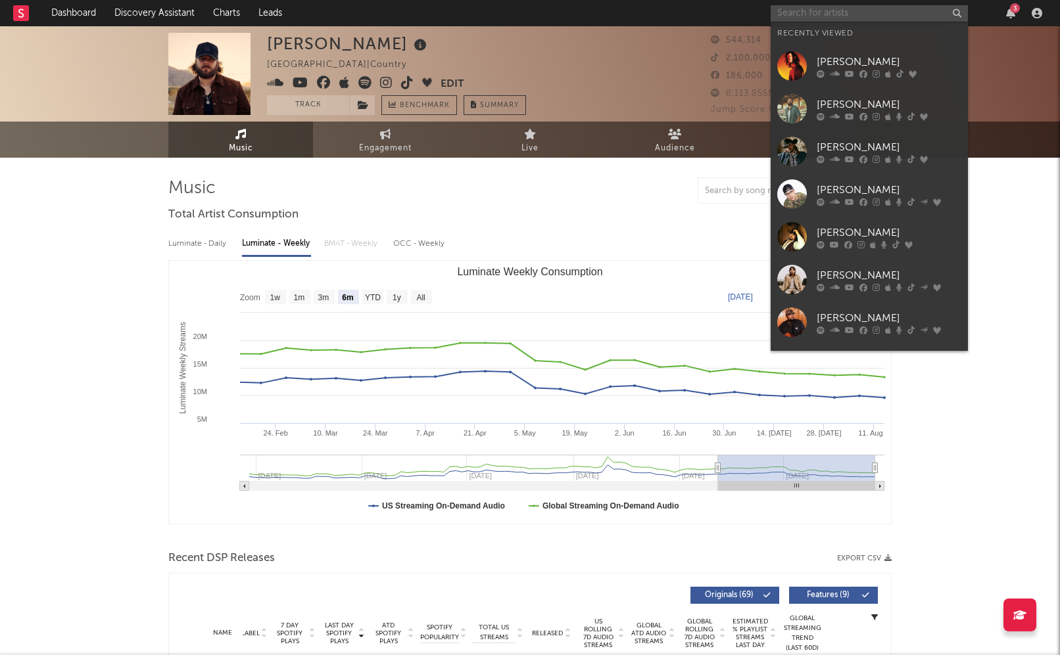
click at [852, 9] on input "text" at bounding box center [868, 13] width 197 height 16
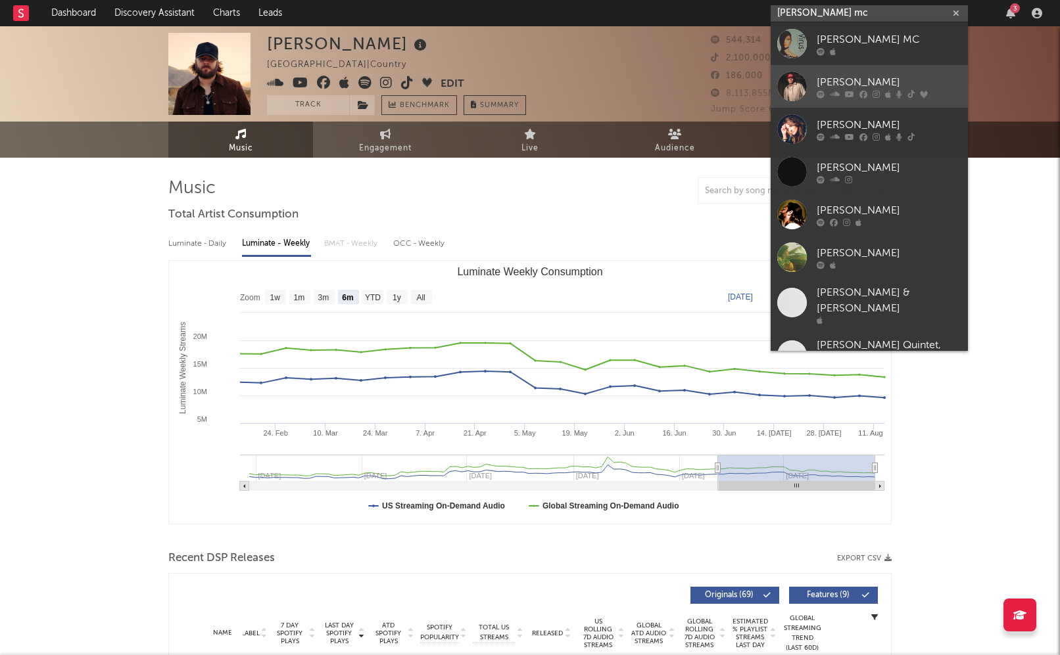
type input "[PERSON_NAME] mc"
click at [893, 73] on link "[PERSON_NAME]" at bounding box center [868, 86] width 197 height 43
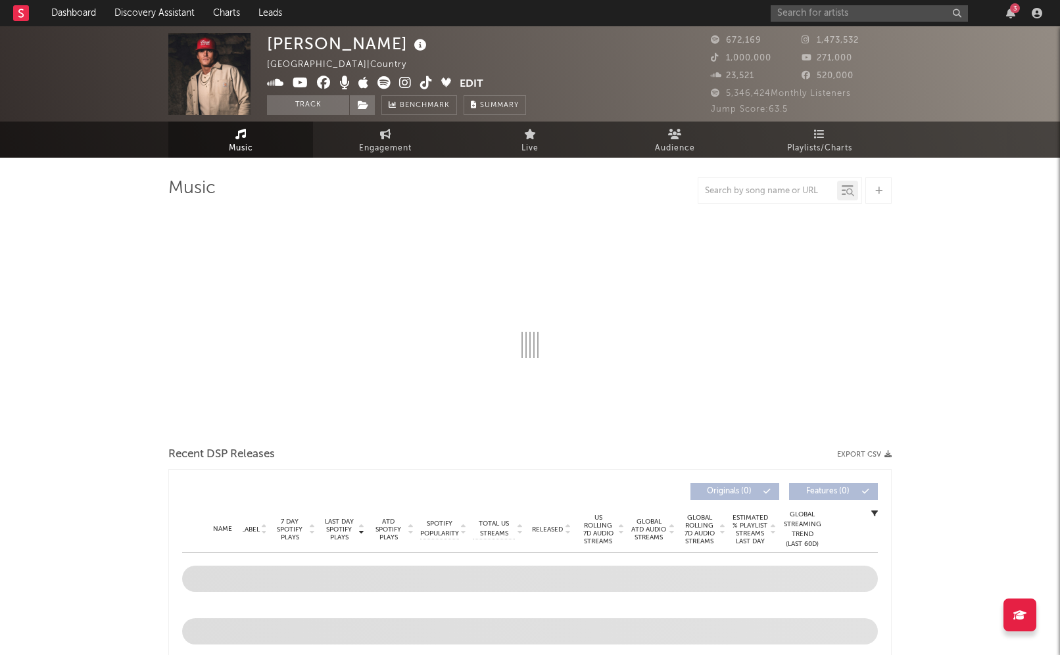
select select "6m"
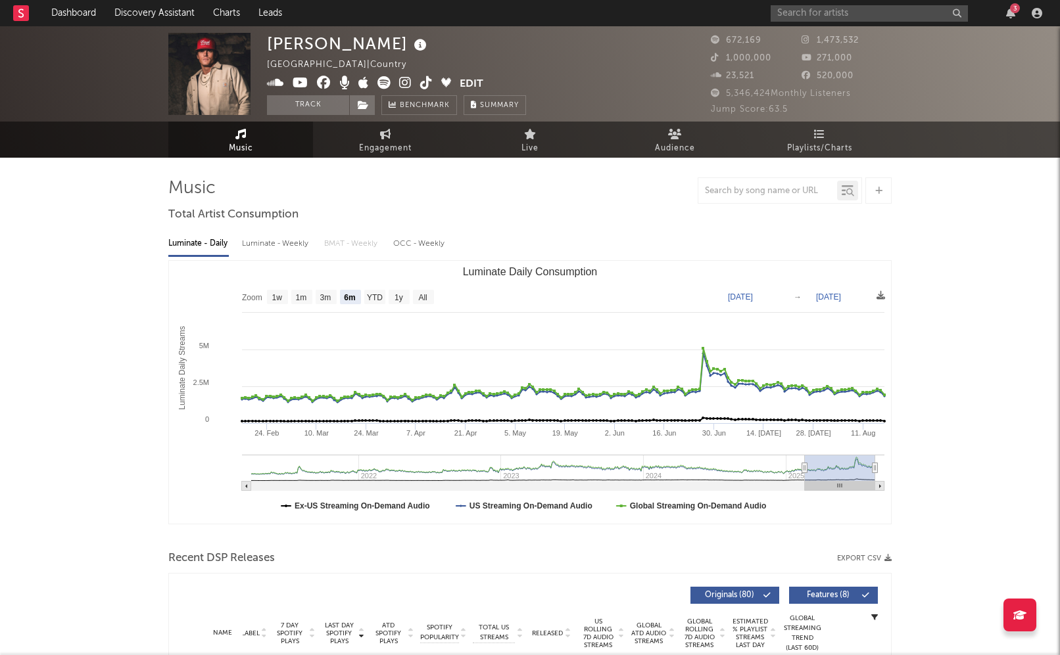
click at [282, 241] on div "Luminate - Weekly" at bounding box center [276, 244] width 69 height 22
select select "6m"
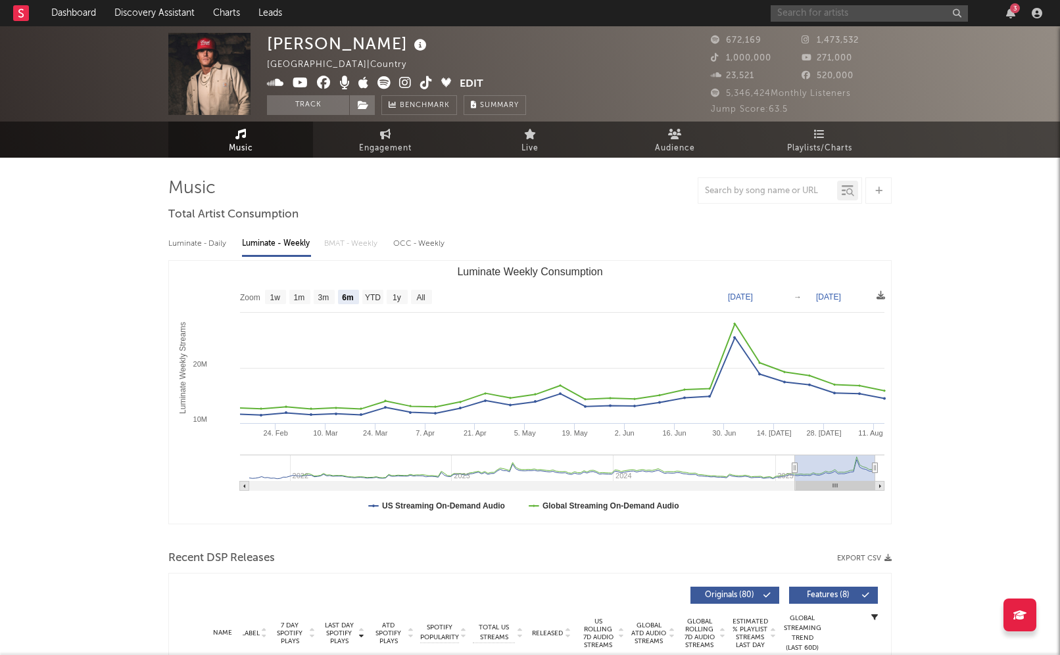
click at [897, 11] on input "text" at bounding box center [868, 13] width 197 height 16
type input "[PERSON_NAME]"
click at [80, 13] on link "Dashboard" at bounding box center [73, 13] width 63 height 26
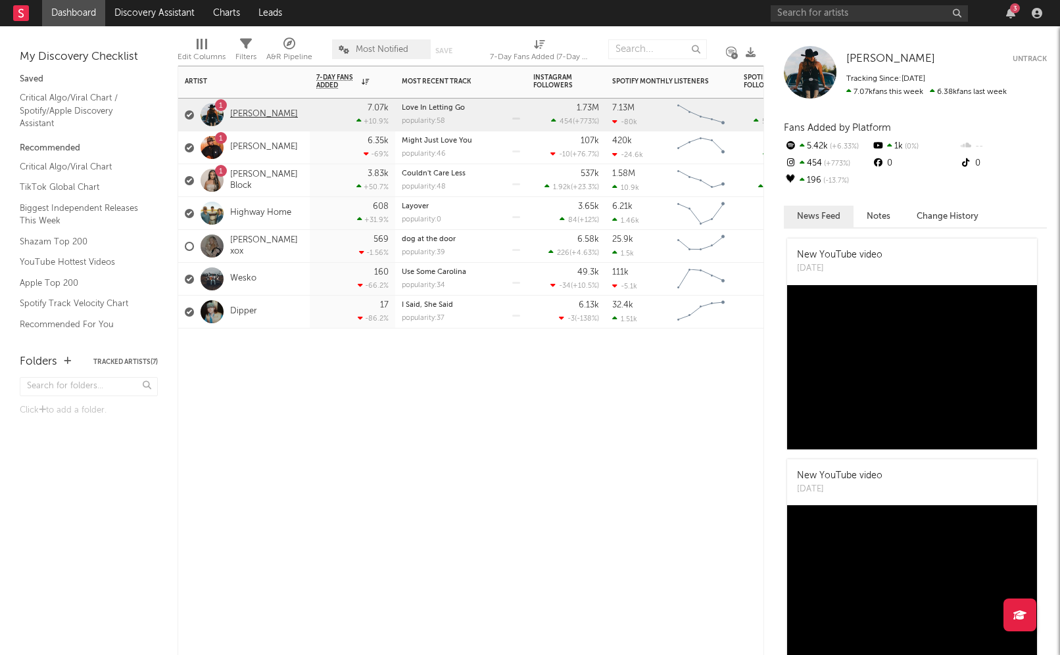
click at [253, 114] on link "[PERSON_NAME]" at bounding box center [264, 114] width 68 height 11
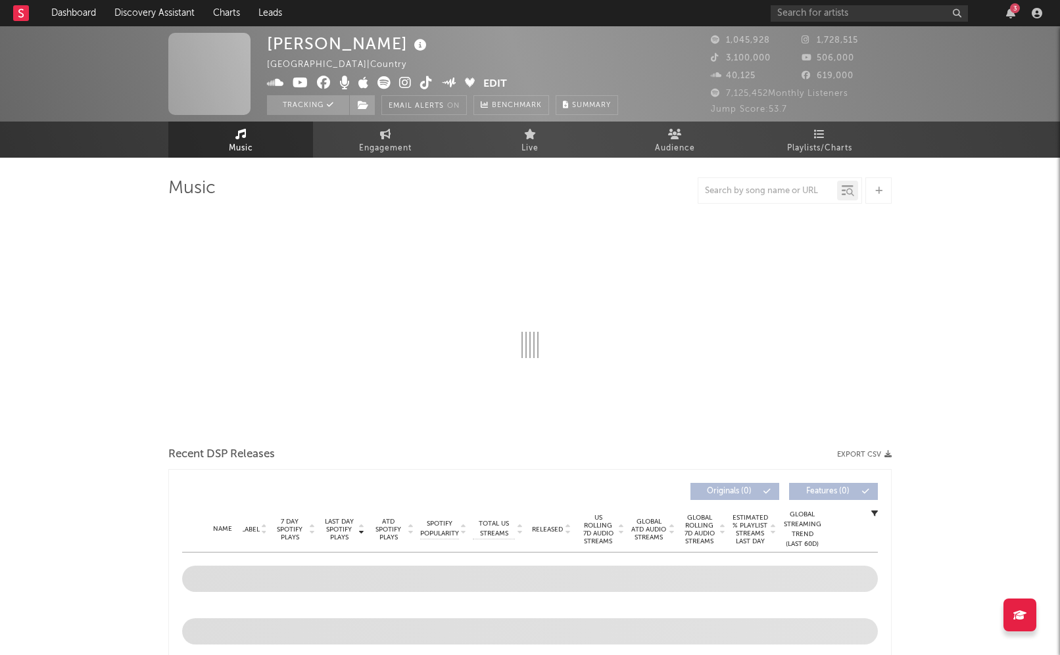
select select "6m"
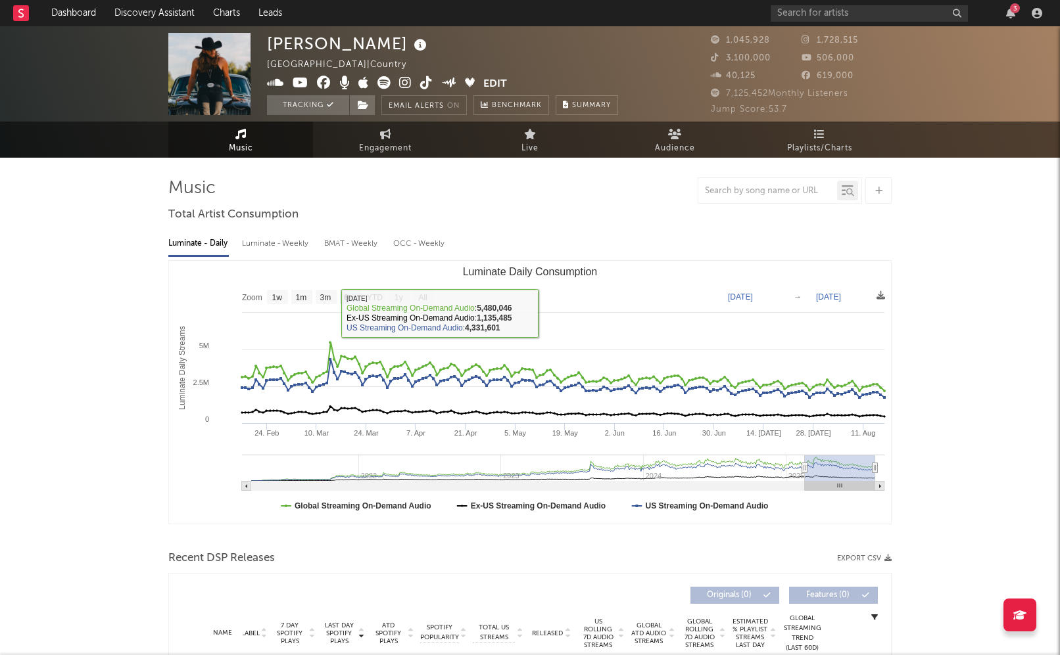
click at [280, 246] on div "Luminate - Weekly" at bounding box center [276, 244] width 69 height 22
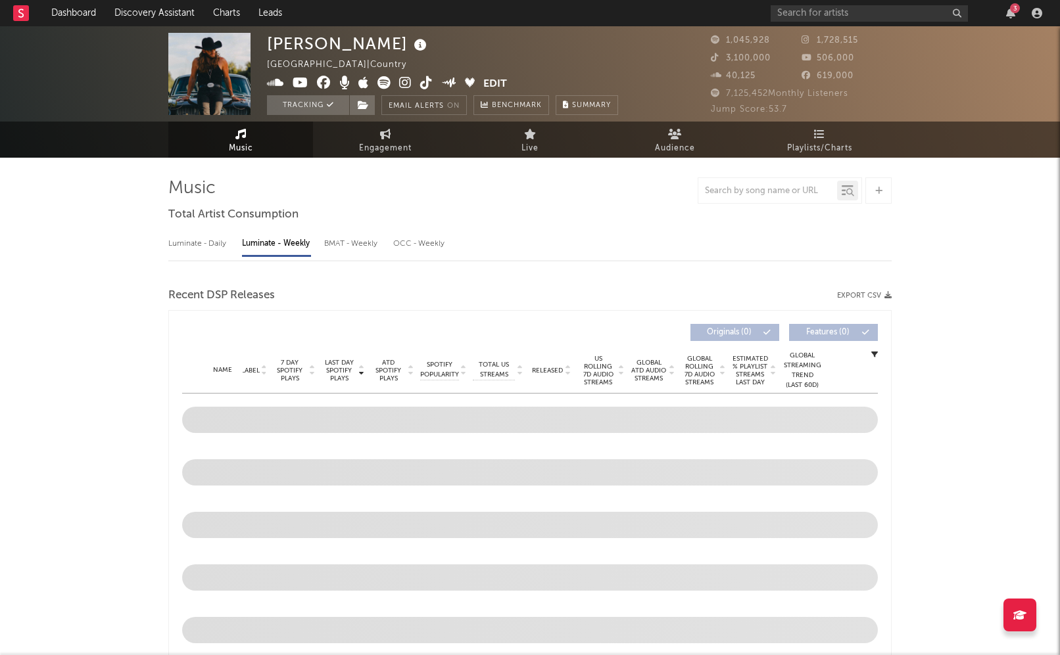
select select "6m"
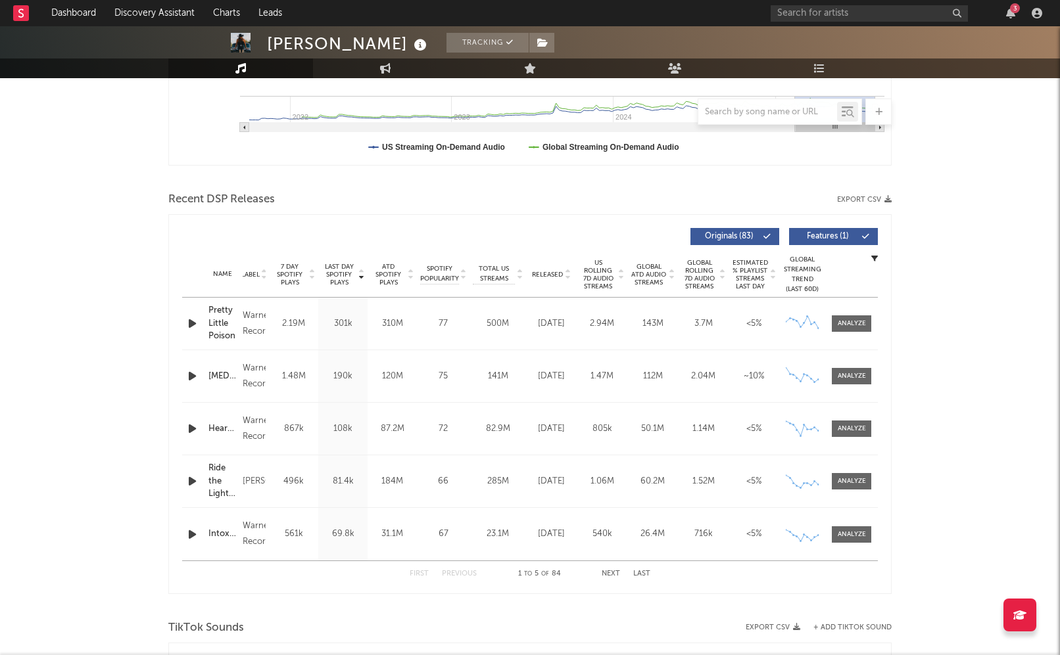
scroll to position [365, 0]
